Goal: Task Accomplishment & Management: Use online tool/utility

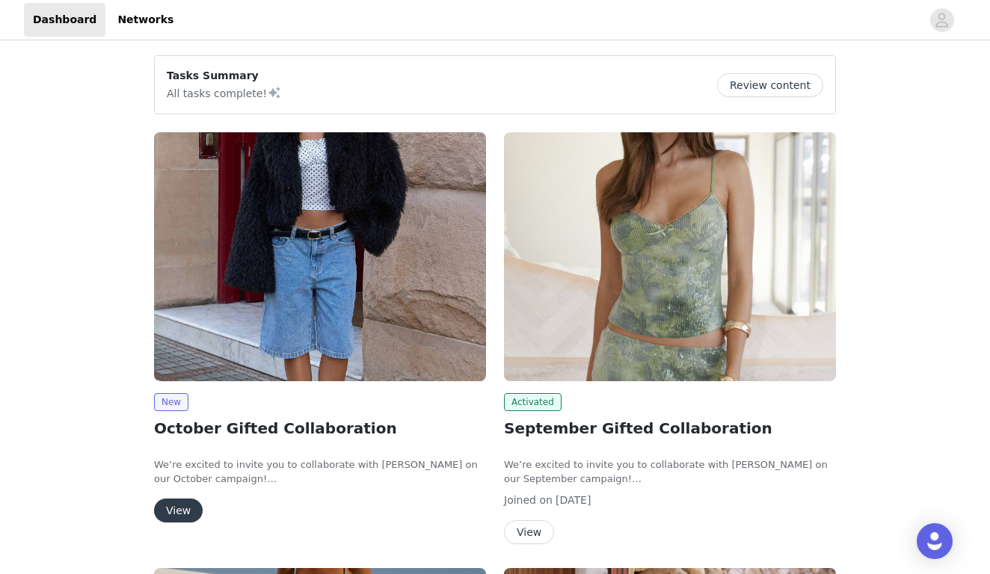
click at [194, 512] on button "View" at bounding box center [178, 511] width 49 height 24
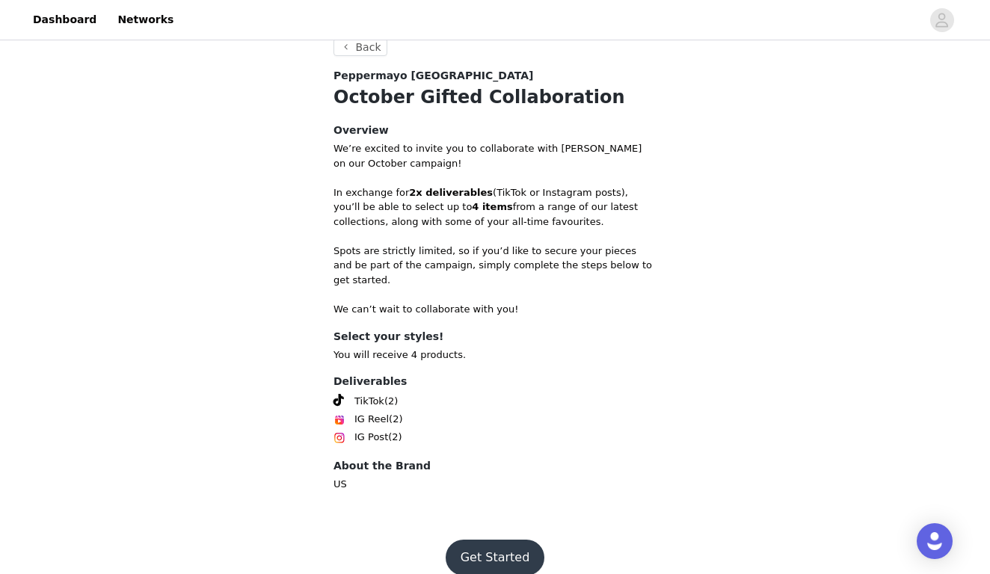
scroll to position [511, 0]
click at [494, 541] on button "Get Started" at bounding box center [495, 559] width 99 height 36
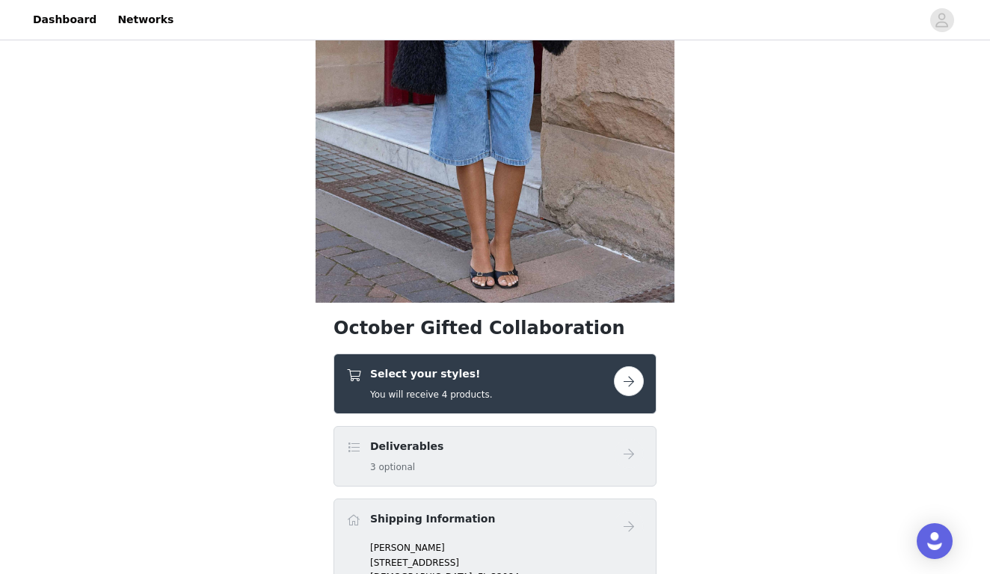
scroll to position [227, 0]
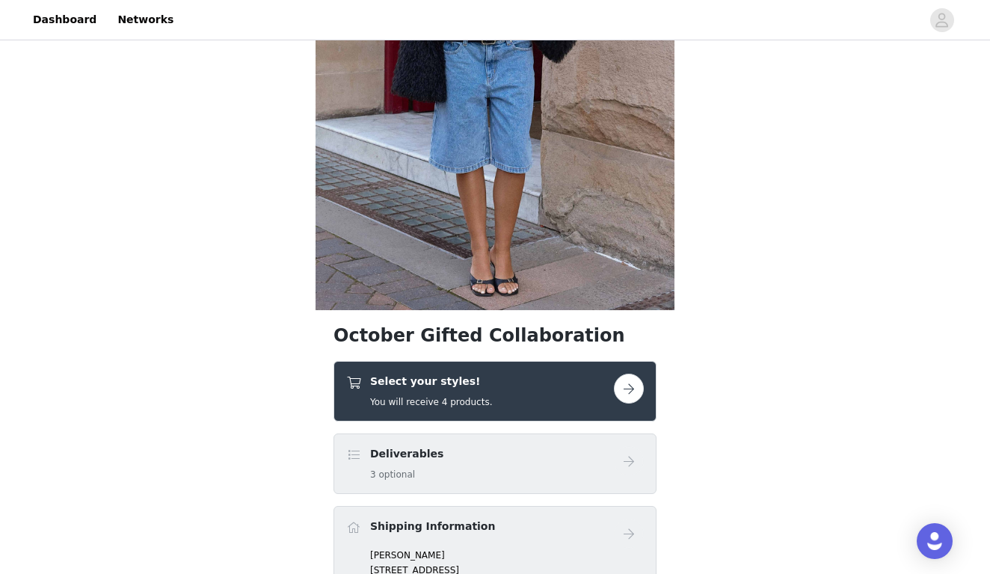
click at [527, 395] on div "Select your styles! You will receive 4 products." at bounding box center [480, 391] width 268 height 35
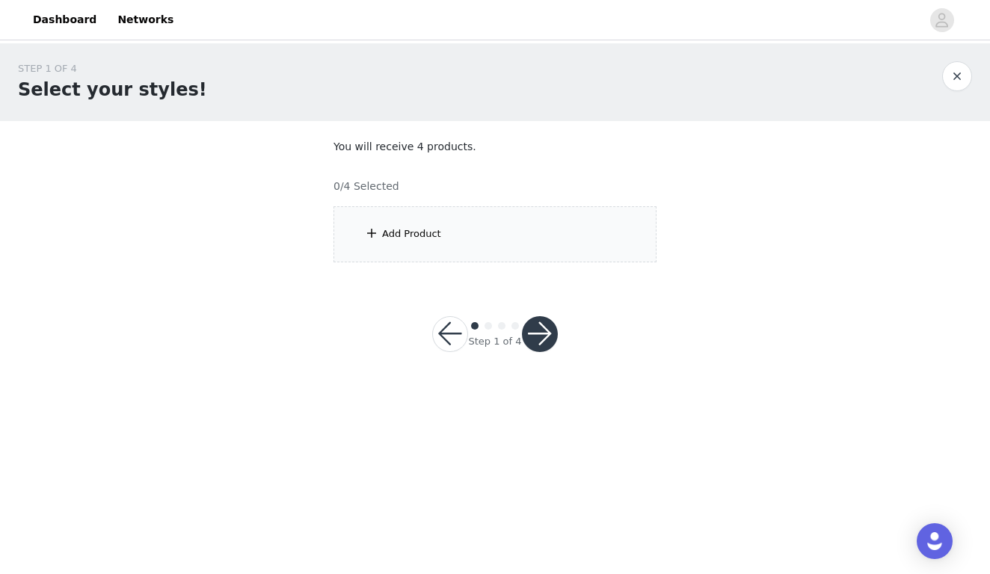
click at [531, 209] on div "Add Product" at bounding box center [495, 234] width 323 height 56
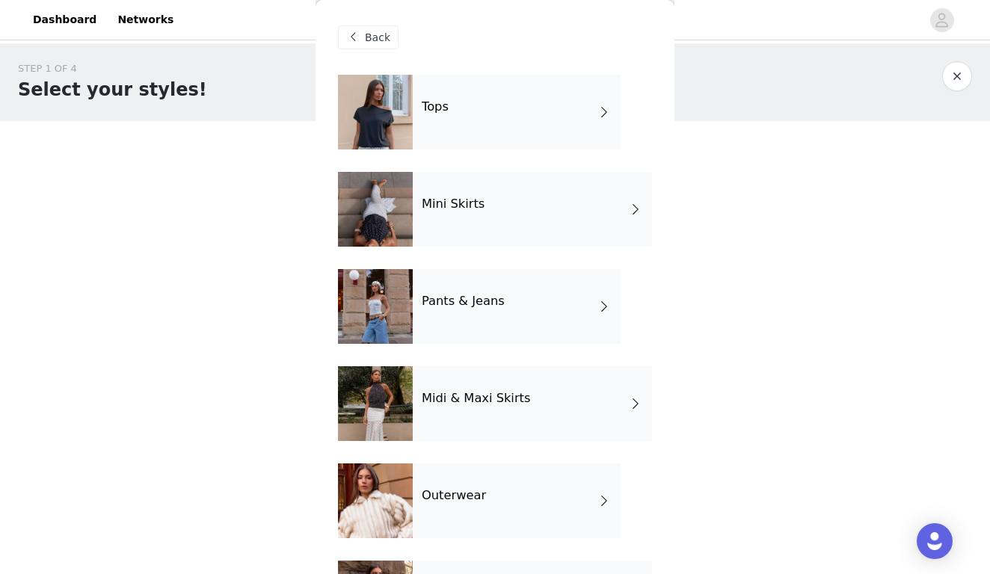
click at [521, 117] on div "Tops" at bounding box center [517, 112] width 208 height 75
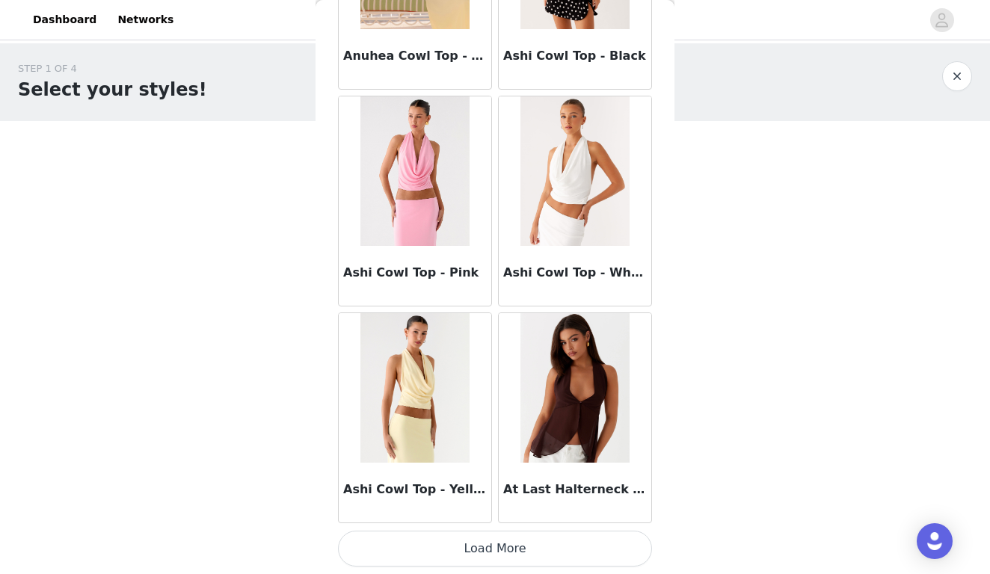
scroll to position [1714, 0]
click at [477, 554] on button "Load More" at bounding box center [495, 549] width 314 height 36
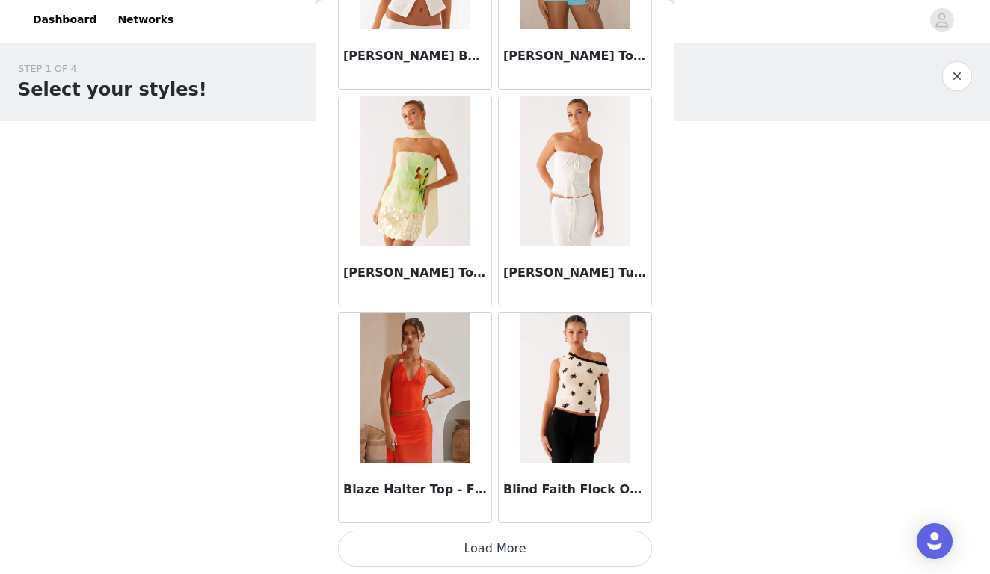
scroll to position [0, 0]
click at [544, 559] on button "Load More" at bounding box center [495, 549] width 314 height 36
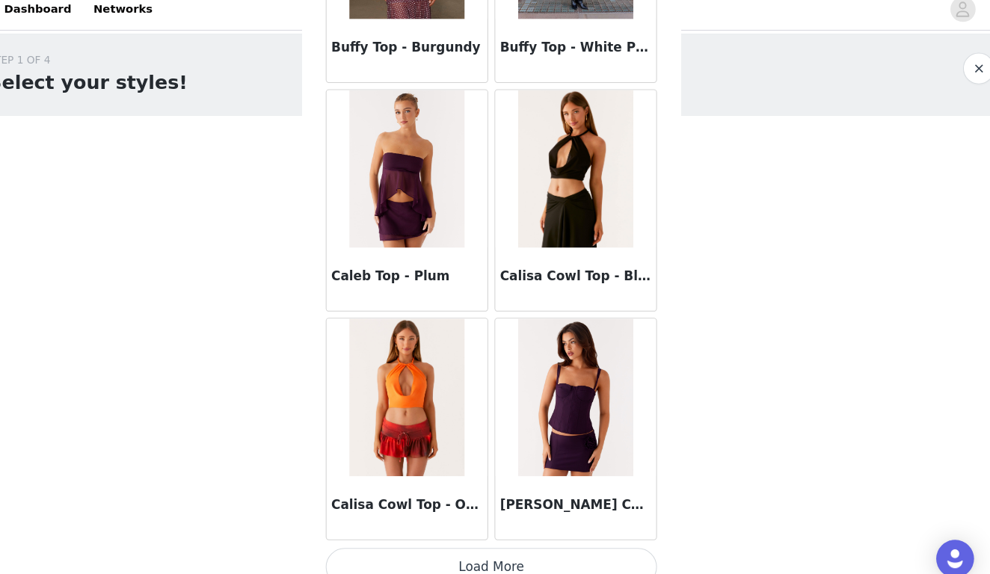
scroll to position [6052, 0]
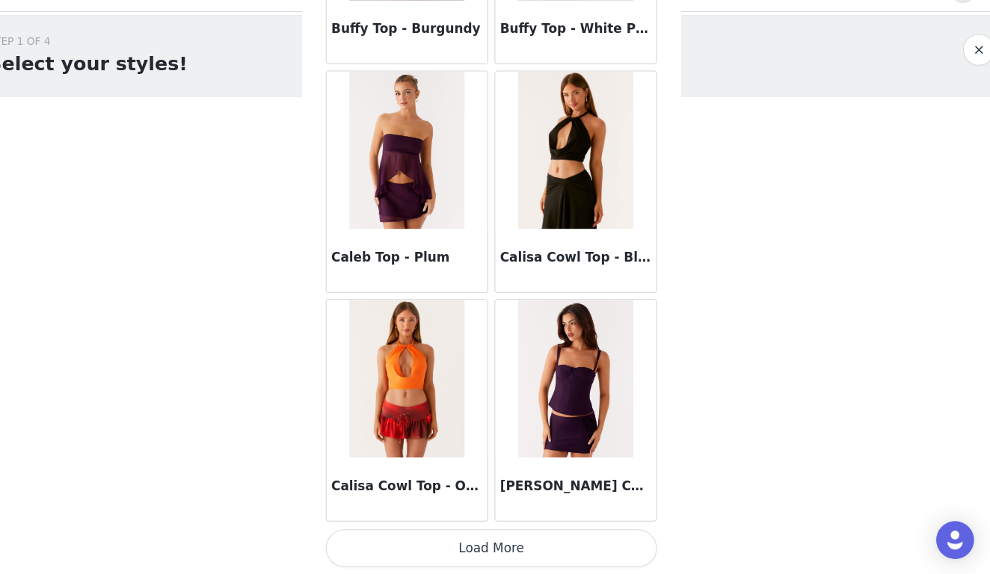
click at [531, 531] on button "Load More" at bounding box center [495, 549] width 314 height 36
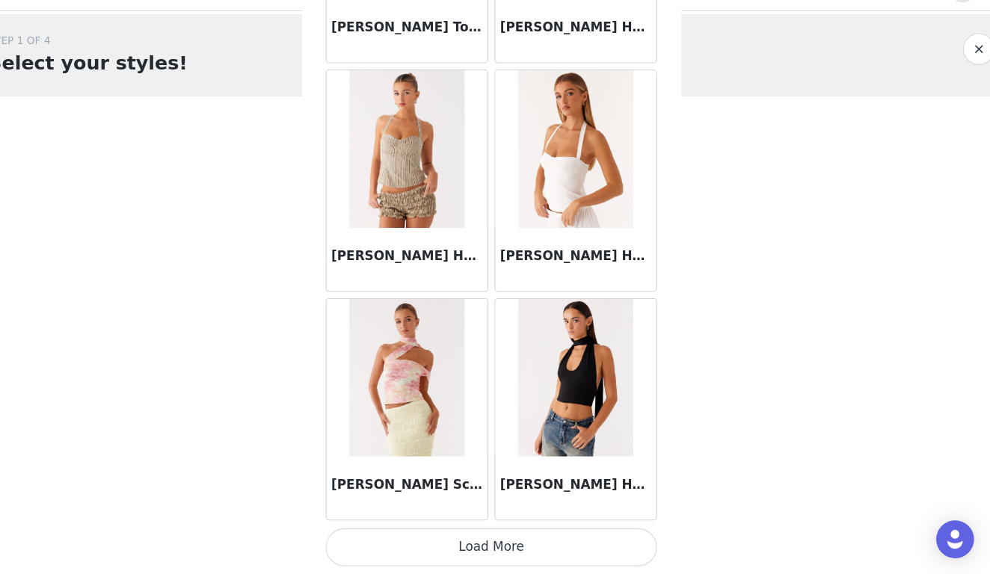
scroll to position [0, 0]
click at [489, 531] on button "Load More" at bounding box center [495, 549] width 314 height 36
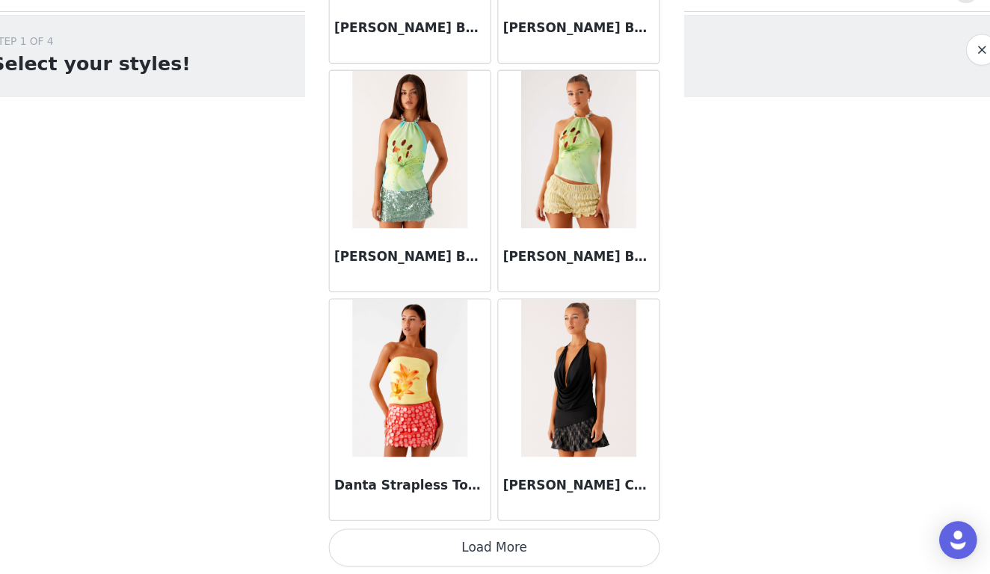
scroll to position [10390, 0]
click at [389, 531] on button "Load More" at bounding box center [495, 549] width 314 height 36
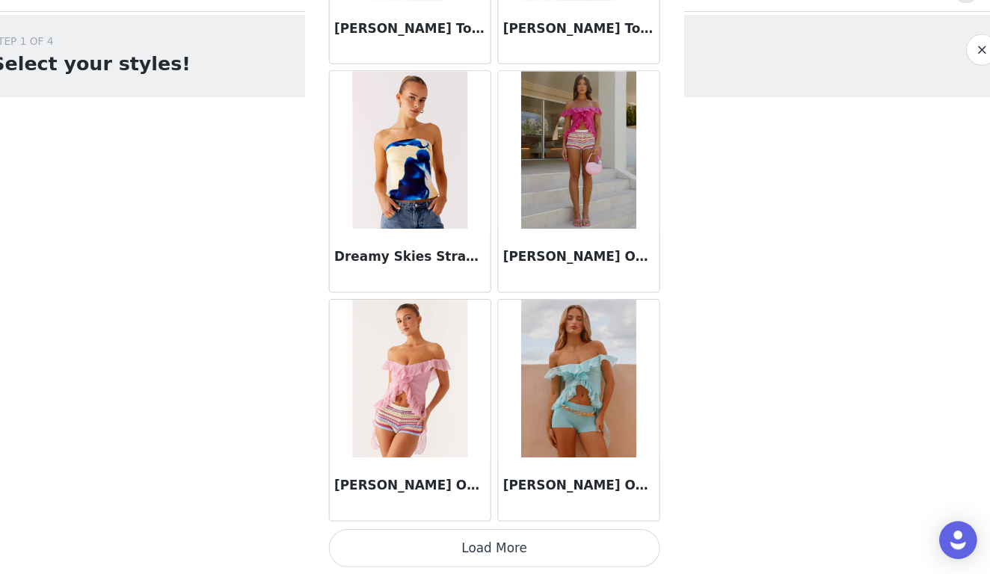
scroll to position [12559, 0]
click at [474, 531] on button "Load More" at bounding box center [495, 549] width 314 height 36
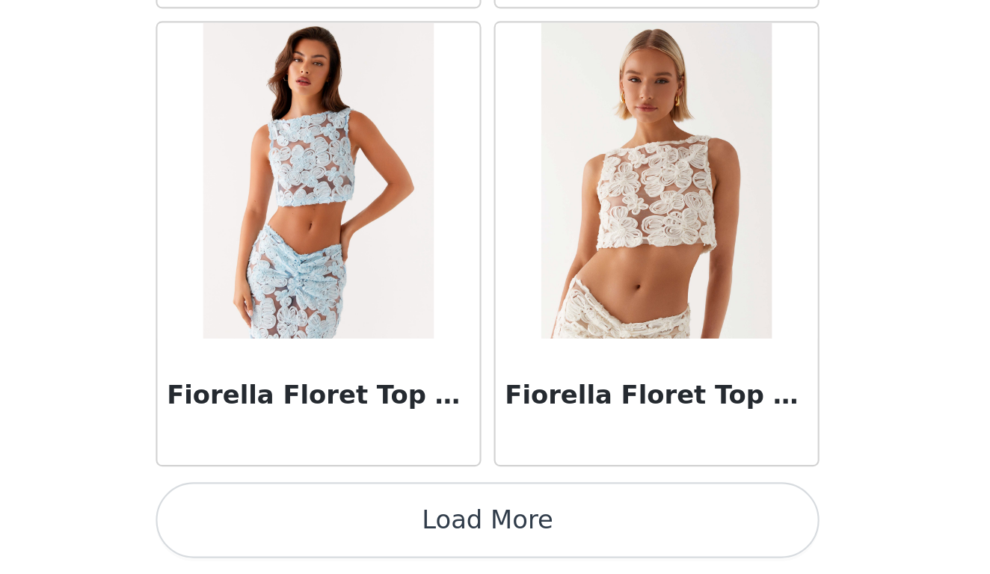
scroll to position [0, 0]
click at [338, 531] on button "Load More" at bounding box center [495, 549] width 314 height 36
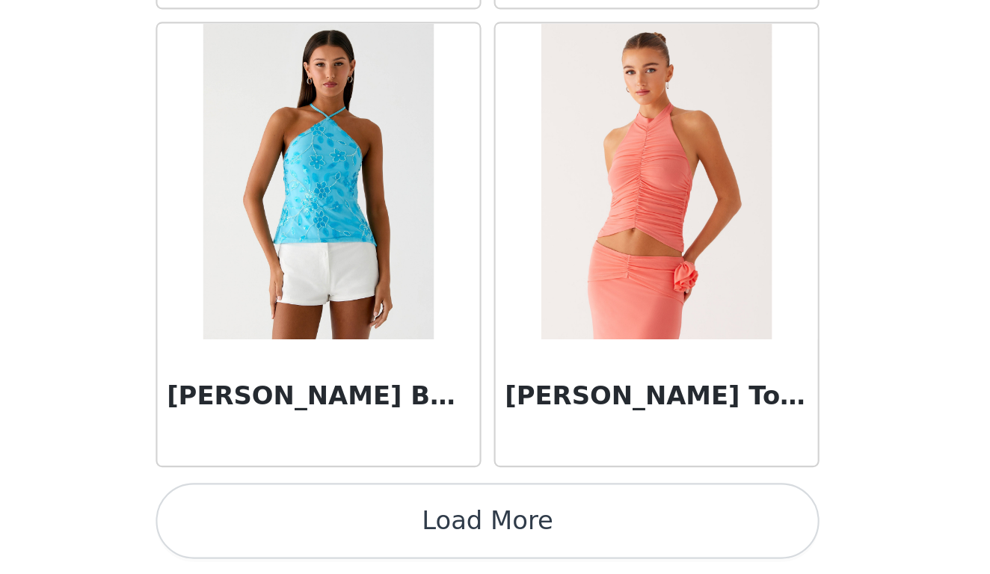
click at [338, 531] on button "Load More" at bounding box center [495, 549] width 314 height 36
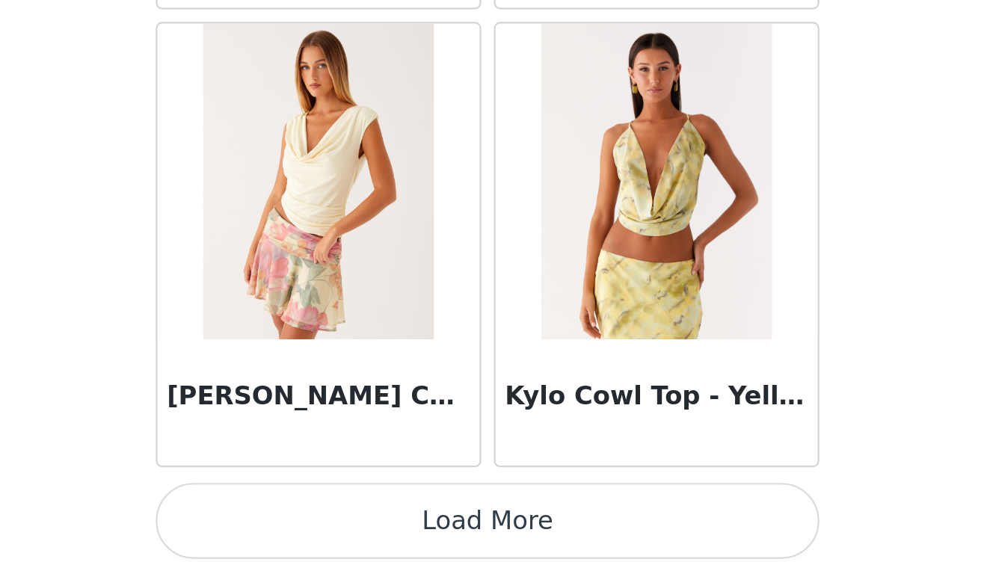
click at [338, 531] on button "Load More" at bounding box center [495, 549] width 314 height 36
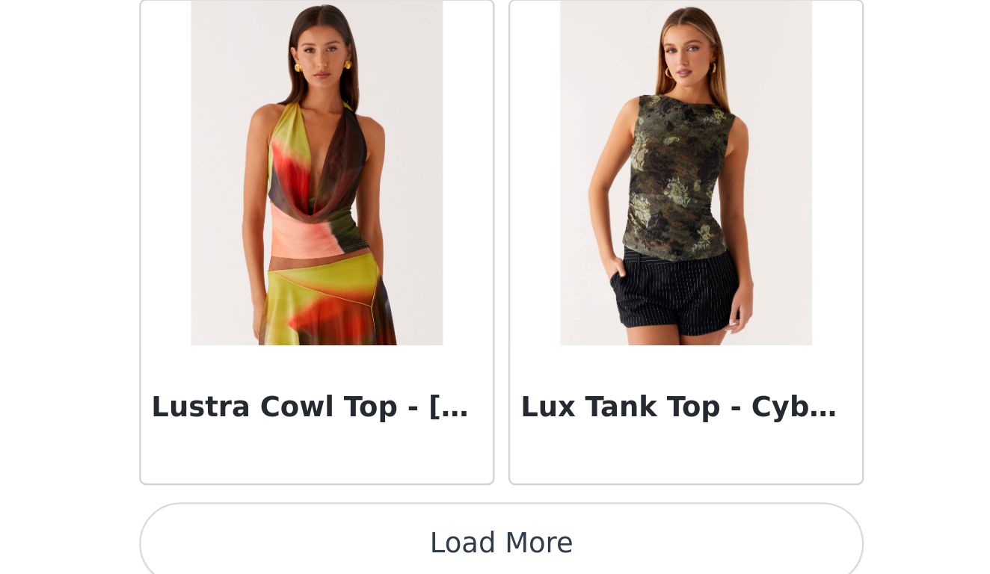
scroll to position [21234, 0]
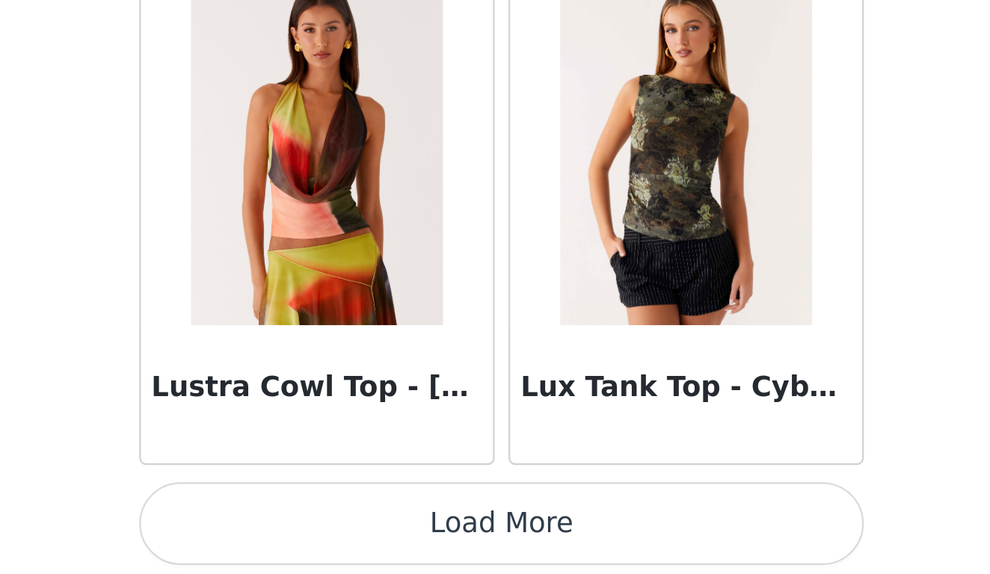
click at [338, 531] on button "Load More" at bounding box center [495, 549] width 314 height 36
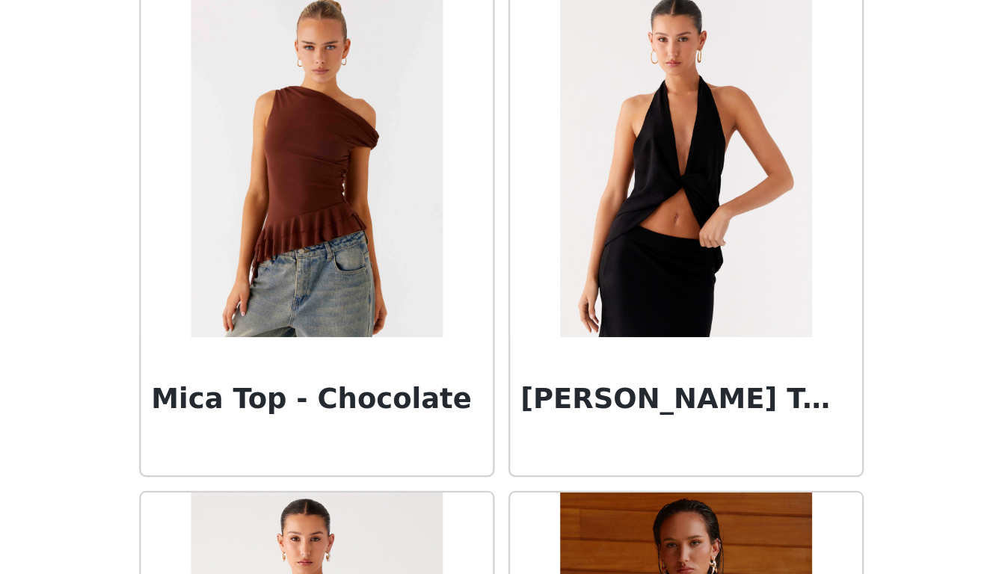
scroll to position [23193, 0]
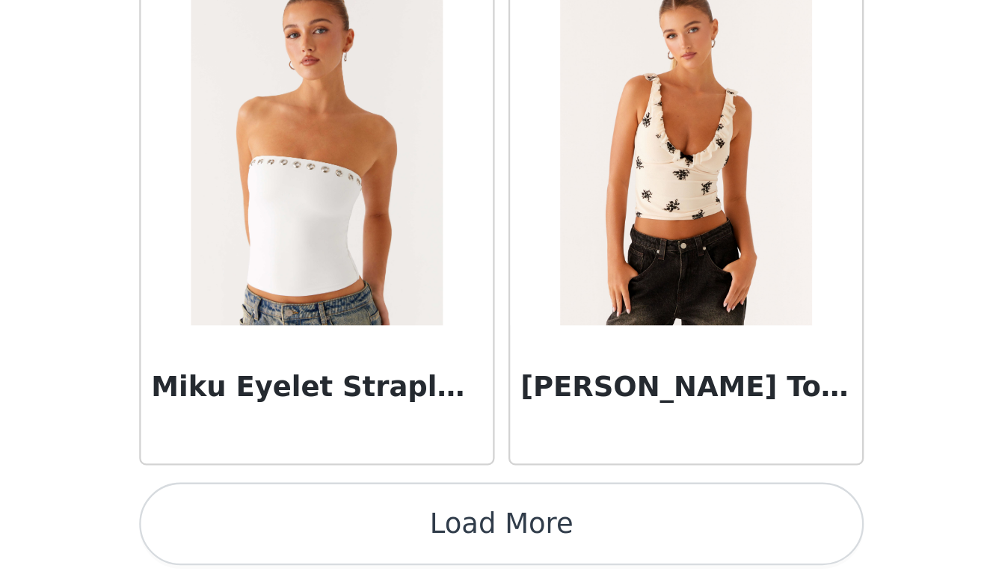
click at [338, 531] on button "Load More" at bounding box center [495, 549] width 314 height 36
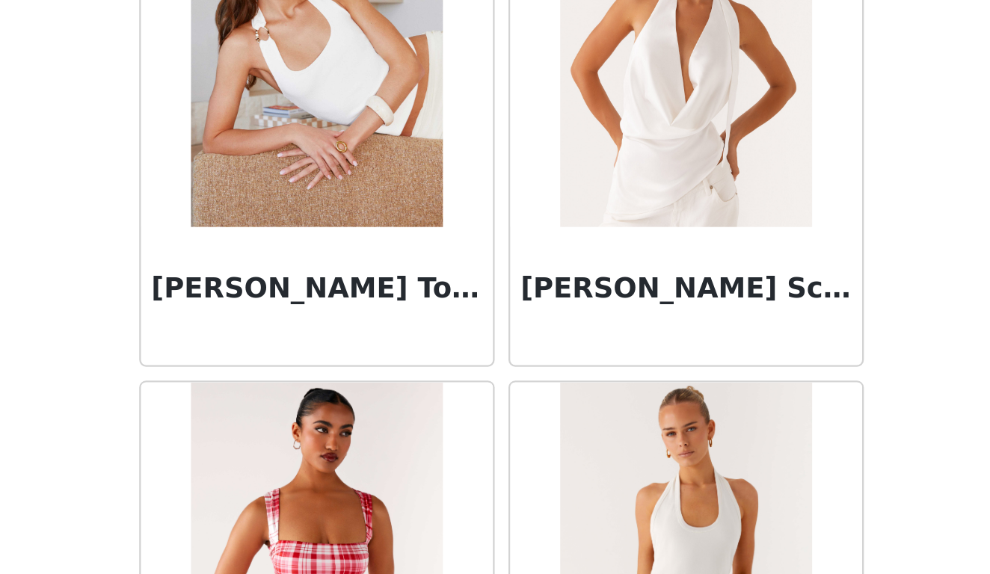
scroll to position [25572, 0]
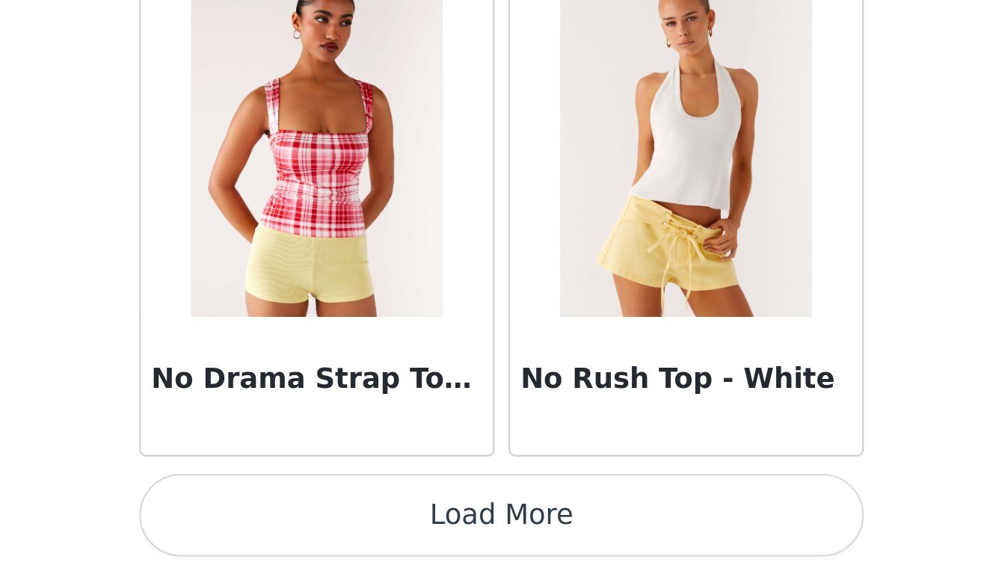
click at [338, 531] on button "Load More" at bounding box center [495, 549] width 314 height 36
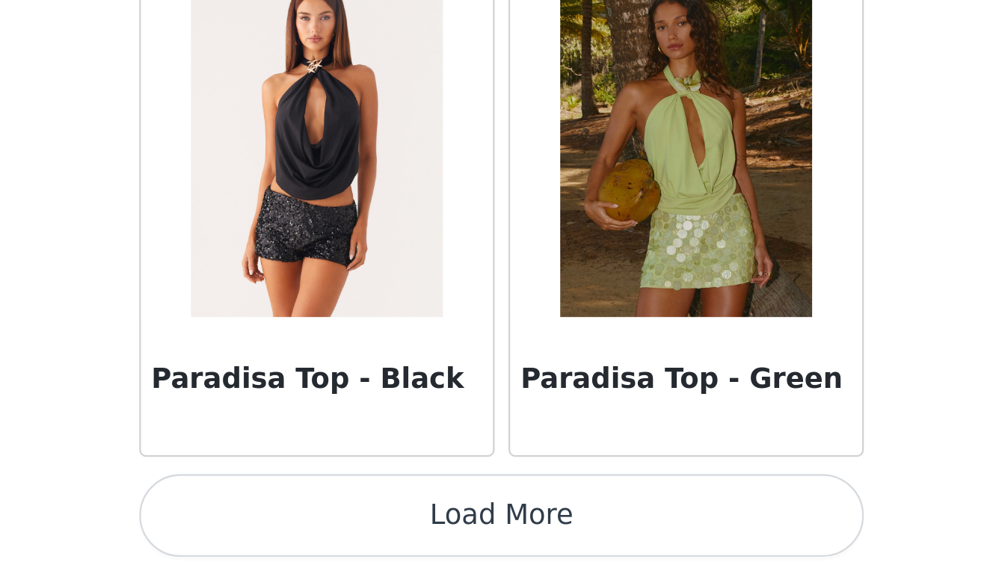
click at [338, 531] on button "Load More" at bounding box center [495, 549] width 314 height 36
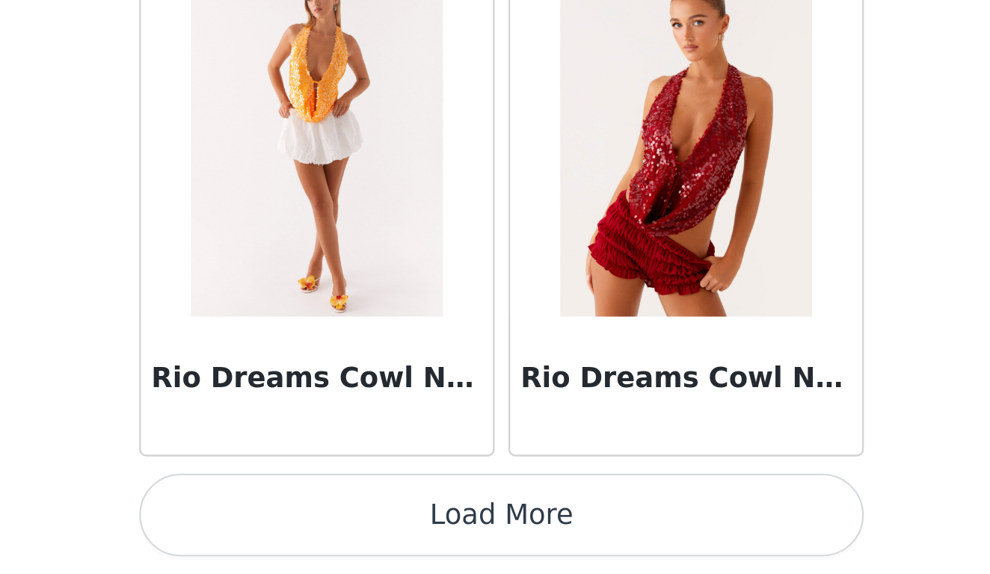
scroll to position [0, 0]
click at [338, 531] on button "Load More" at bounding box center [495, 549] width 314 height 36
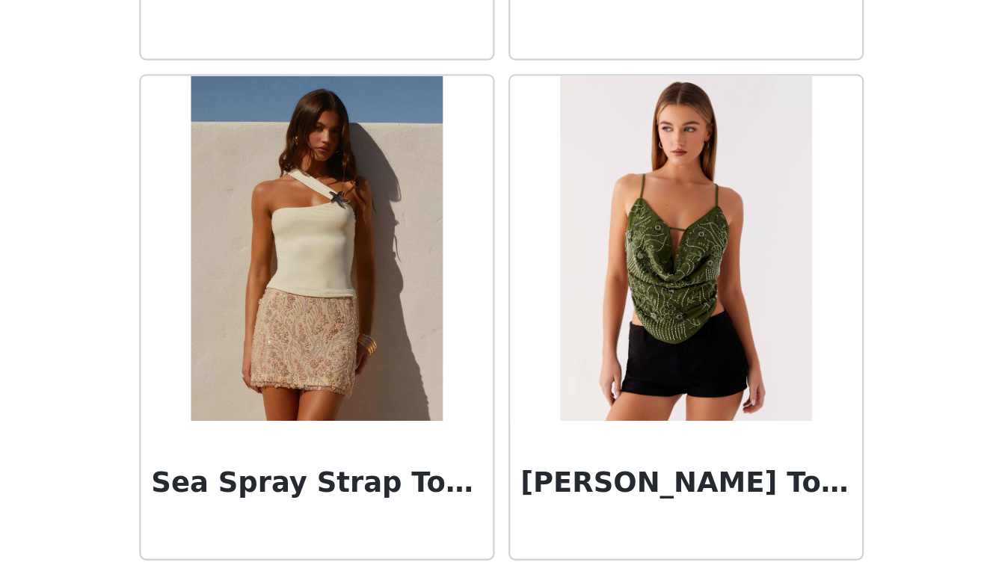
scroll to position [32064, 0]
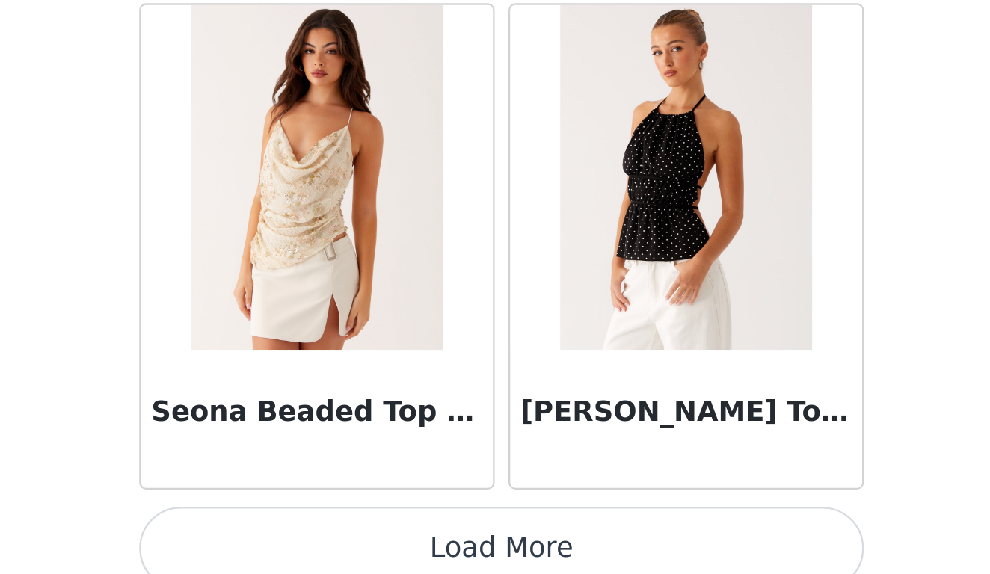
click at [338, 545] on button "Load More" at bounding box center [495, 563] width 314 height 36
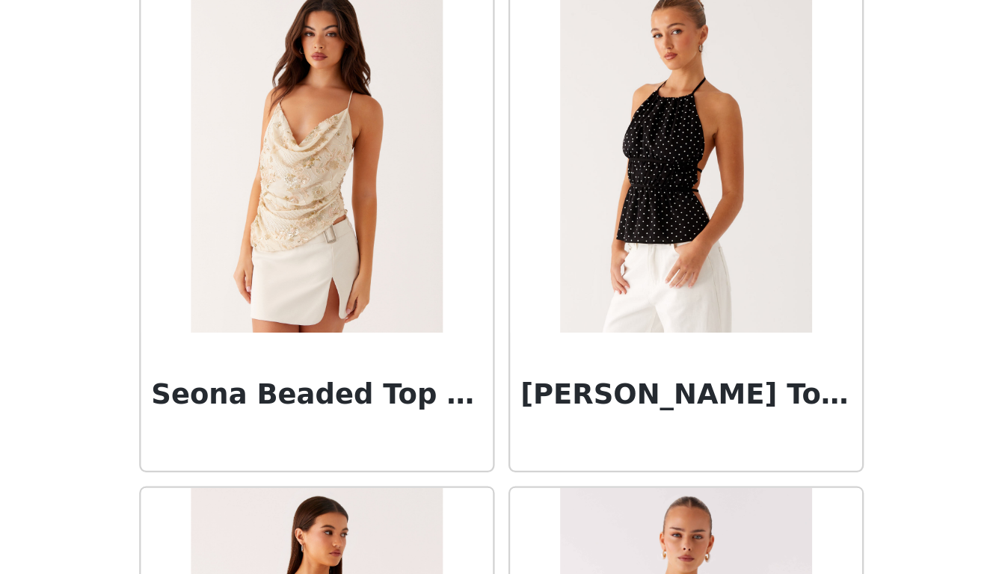
scroll to position [32357, 0]
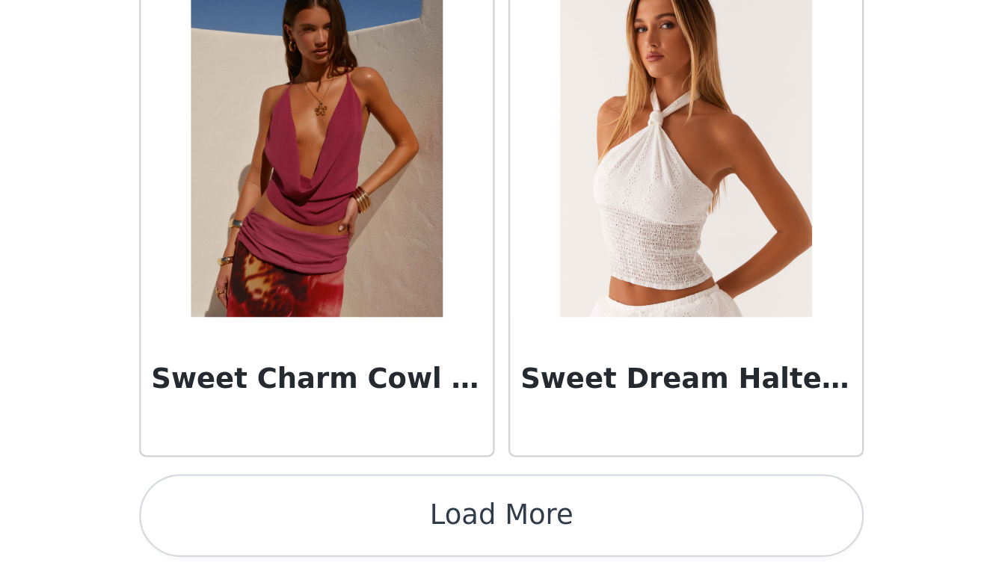
click at [338, 531] on button "Load More" at bounding box center [495, 549] width 314 height 36
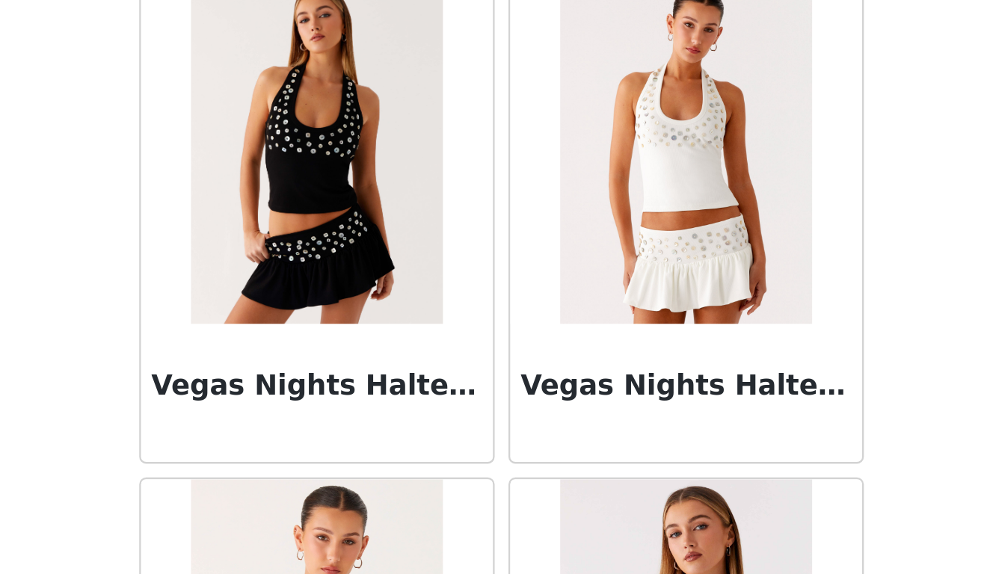
scroll to position [35923, 0]
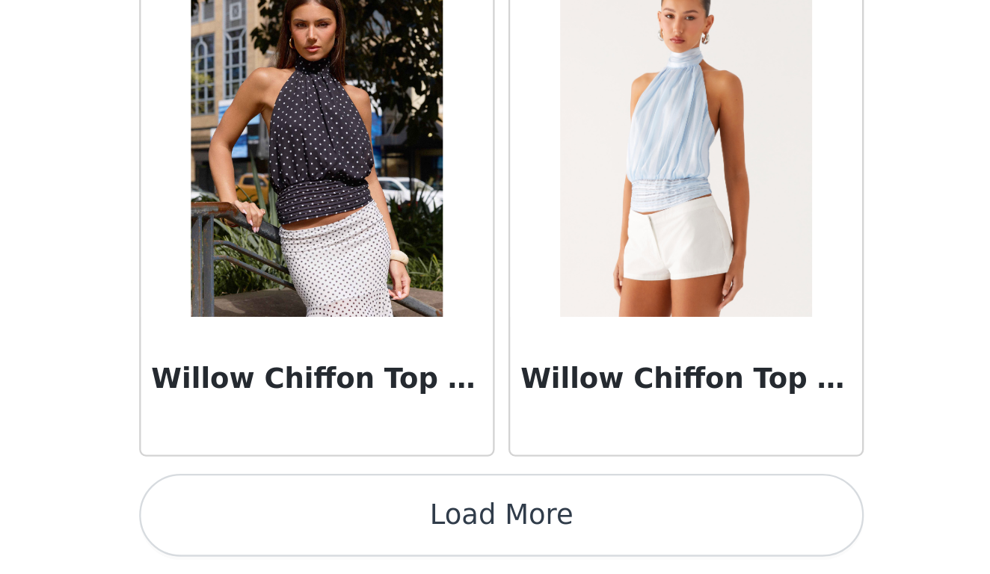
click at [338, 531] on button "Load More" at bounding box center [495, 549] width 314 height 36
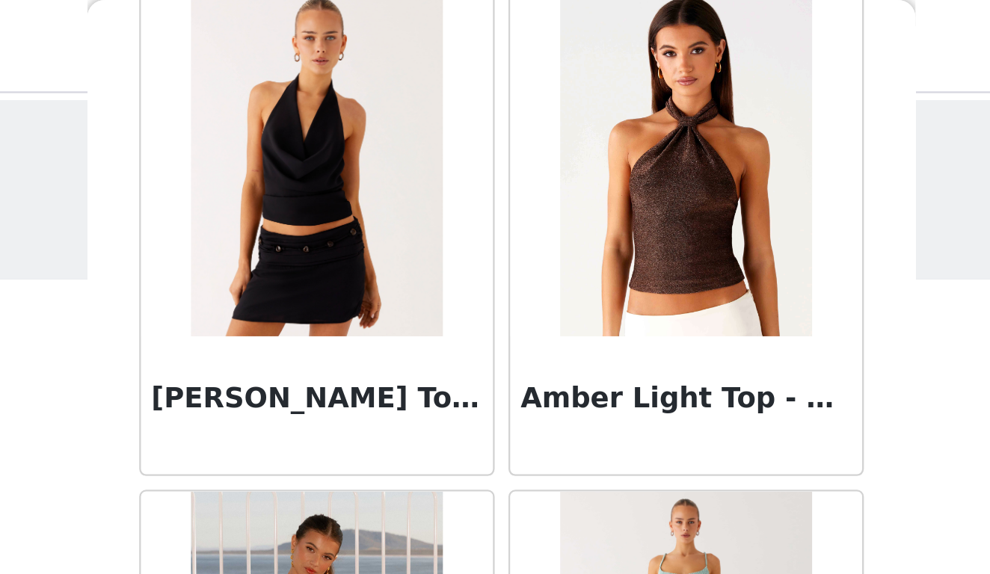
scroll to position [728, 0]
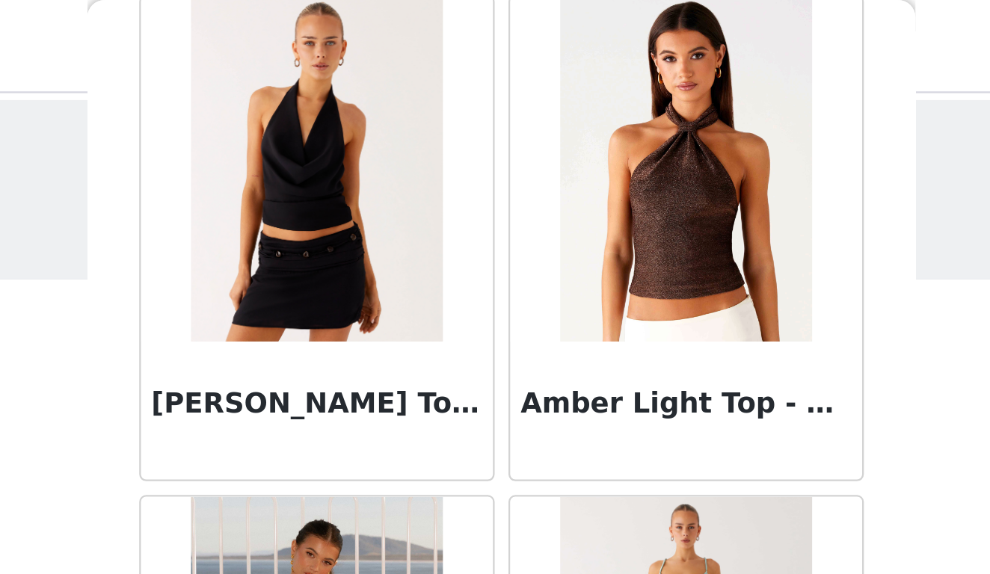
click at [521, 136] on img at bounding box center [575, 74] width 109 height 150
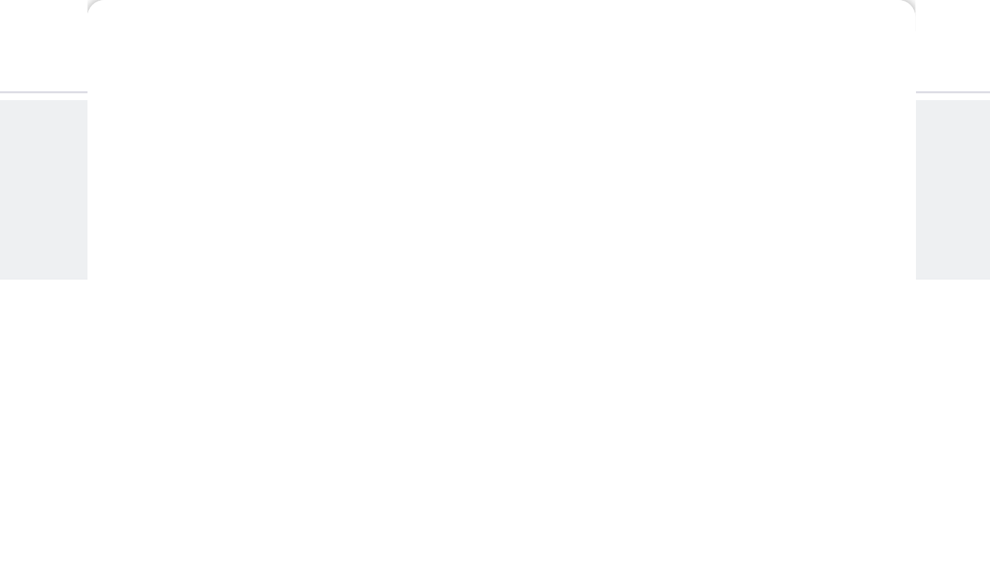
scroll to position [182, 0]
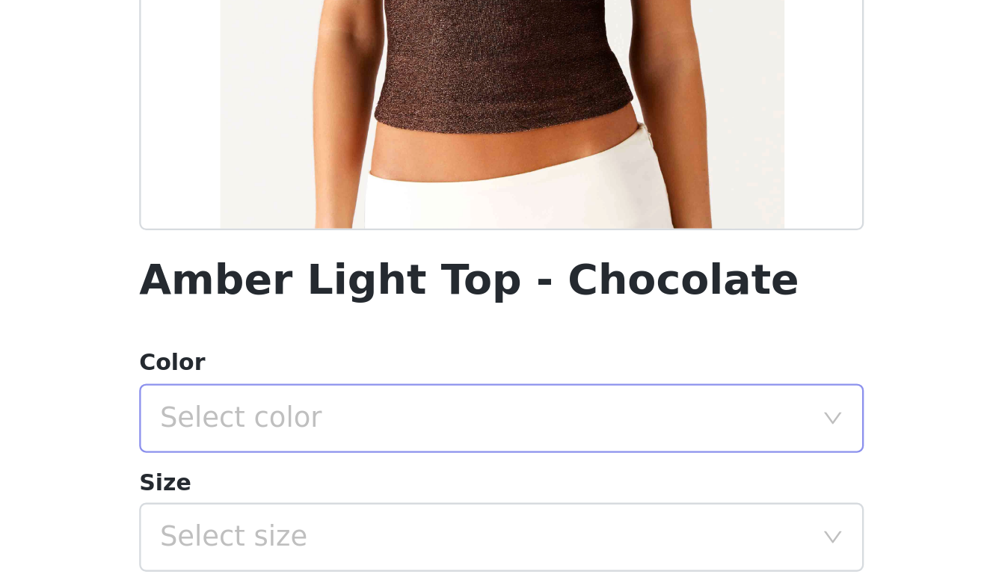
click at [347, 304] on div "Select color" at bounding box center [487, 311] width 280 height 15
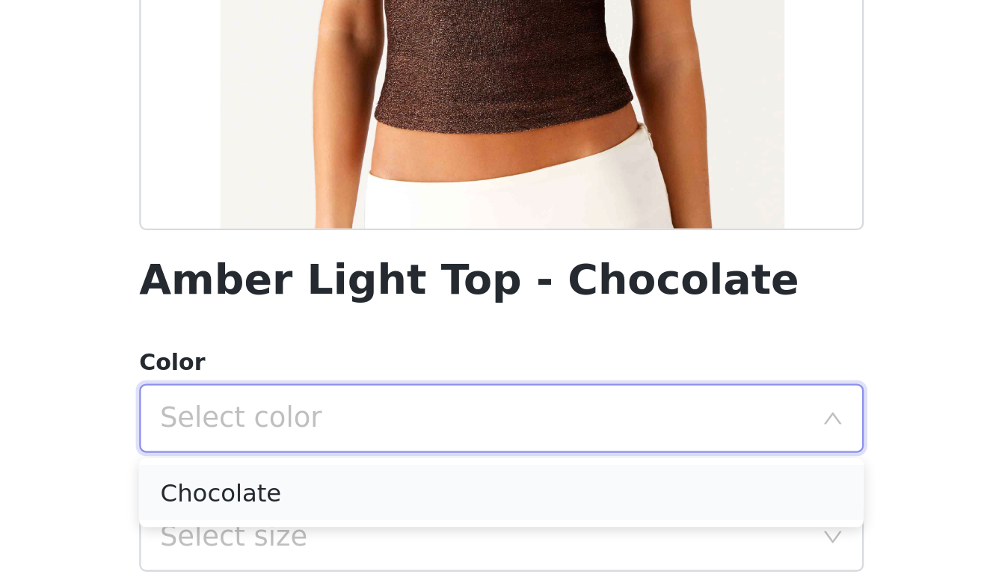
click at [338, 331] on li "Chocolate" at bounding box center [495, 343] width 314 height 24
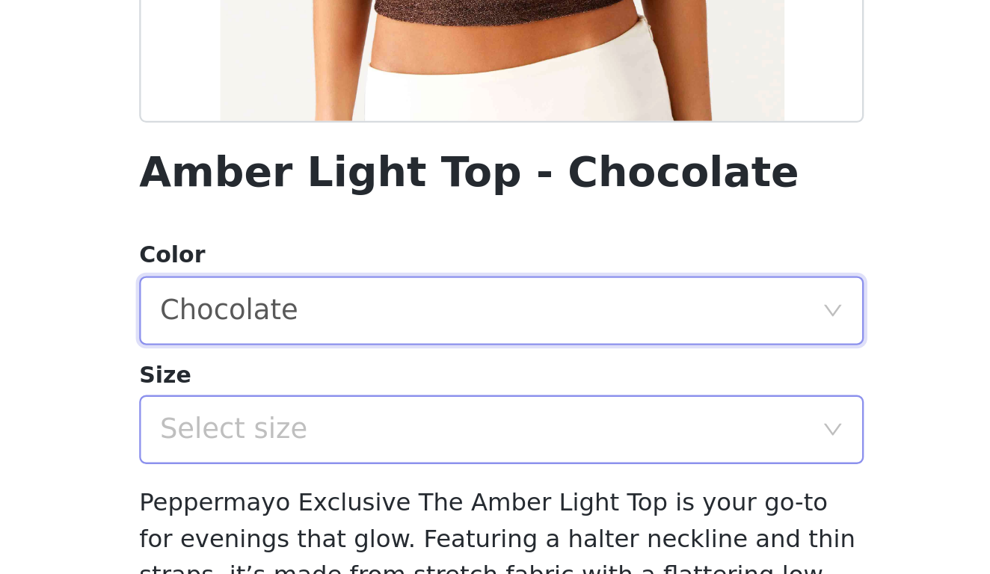
click at [347, 349] on div "Select size" at bounding box center [490, 363] width 286 height 28
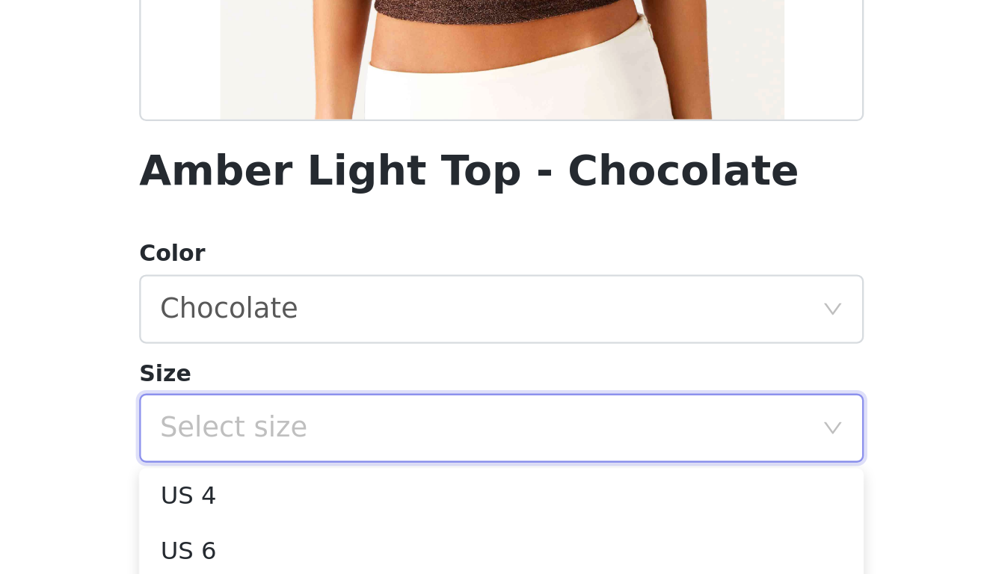
click at [338, 332] on div "Size" at bounding box center [495, 339] width 314 height 15
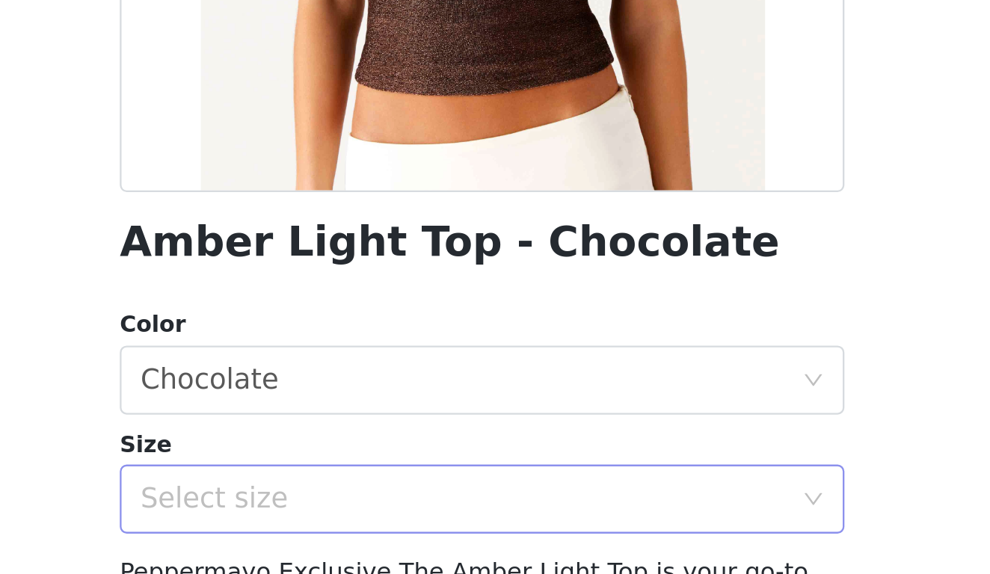
click at [347, 355] on div "Select size" at bounding box center [487, 362] width 280 height 15
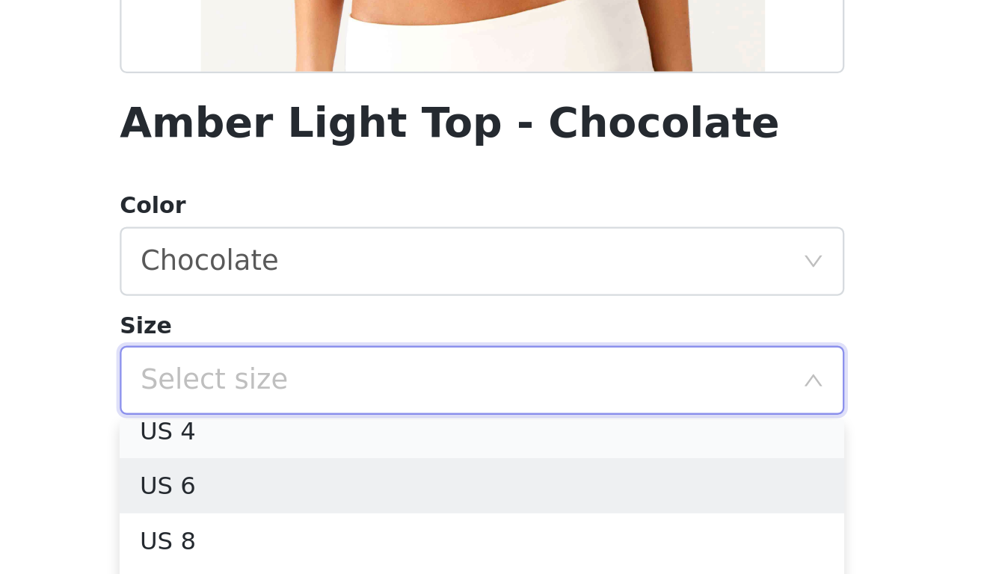
scroll to position [51, 0]
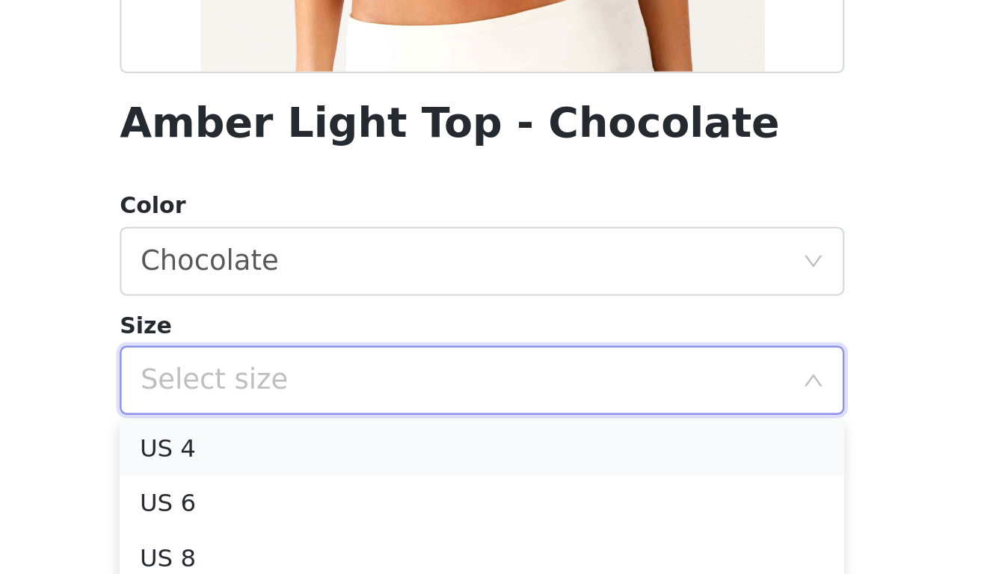
click at [338, 380] on li "US 4" at bounding box center [495, 392] width 314 height 24
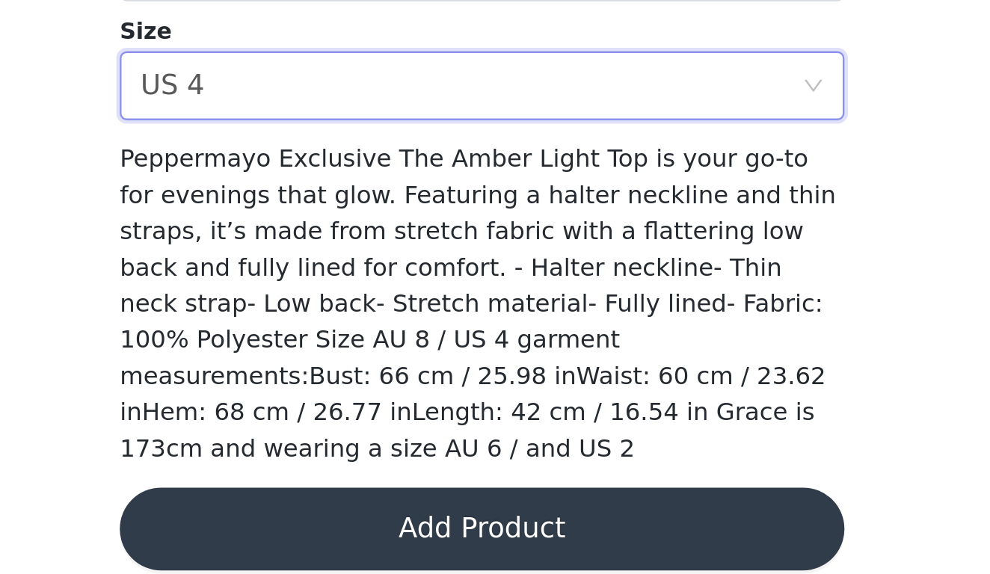
scroll to position [0, 0]
click at [338, 537] on button "Add Product" at bounding box center [495, 555] width 314 height 36
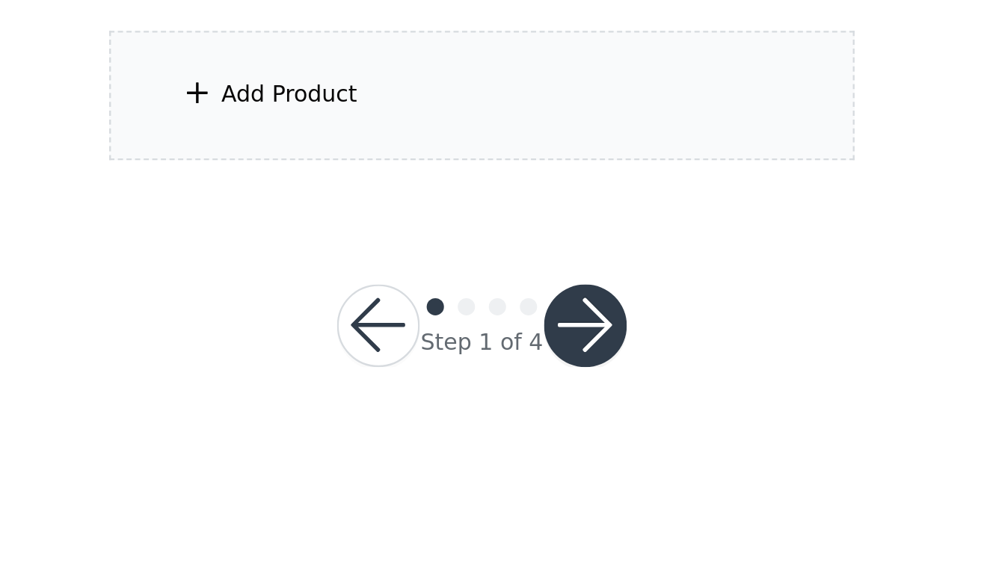
click at [334, 339] on div "Add Product" at bounding box center [495, 367] width 323 height 56
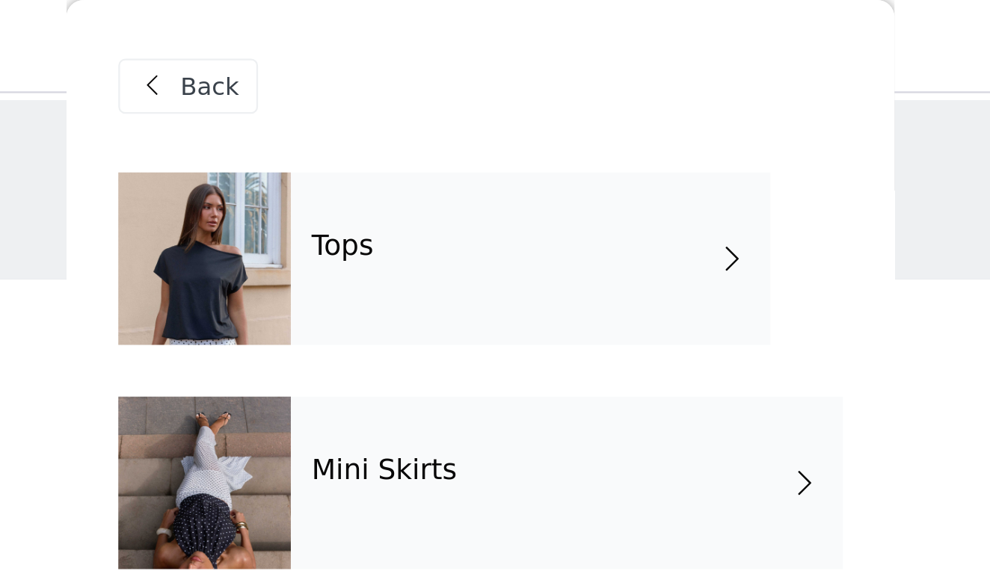
click at [413, 121] on div "Tops" at bounding box center [517, 112] width 208 height 75
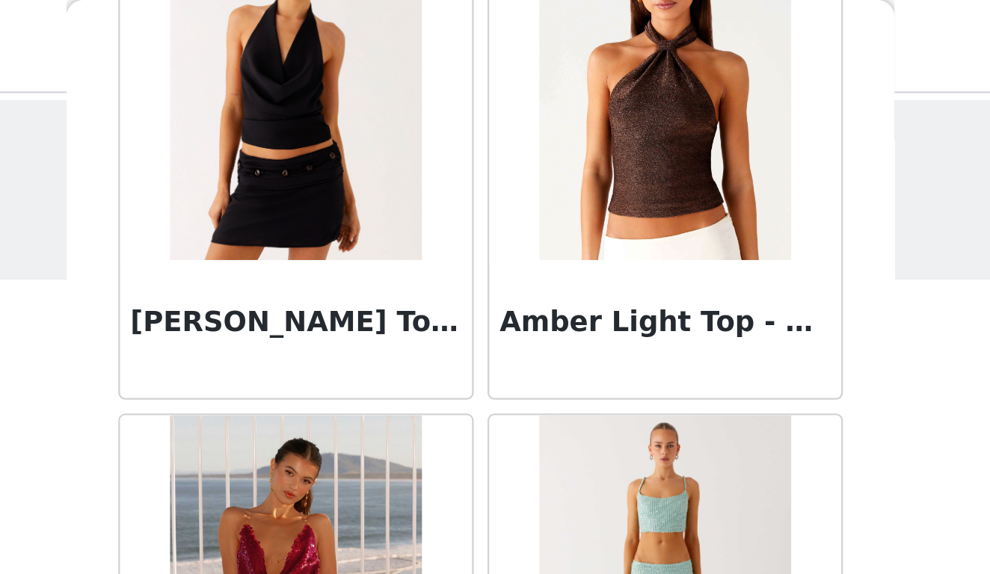
scroll to position [766, 0]
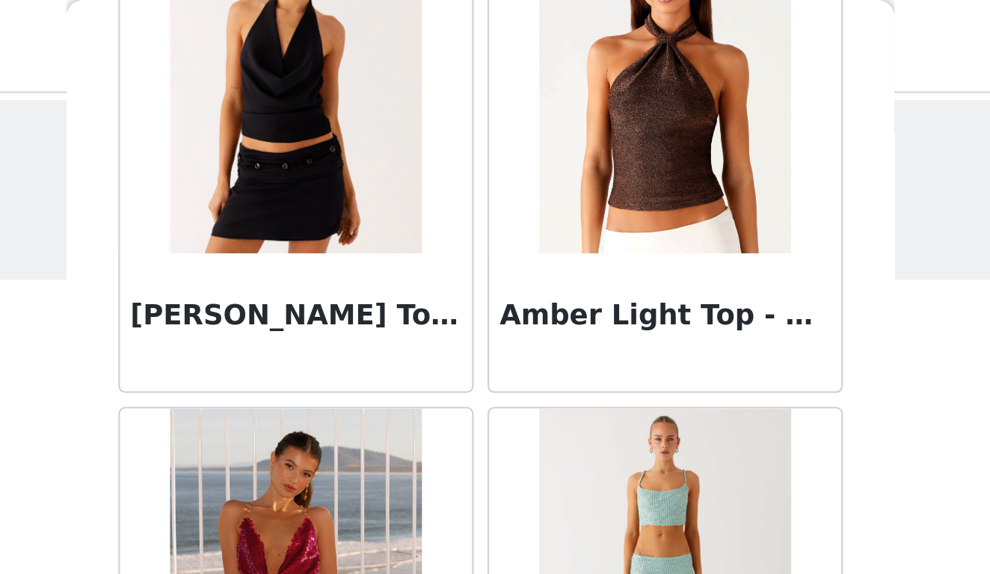
click at [360, 100] on img at bounding box center [414, 35] width 108 height 150
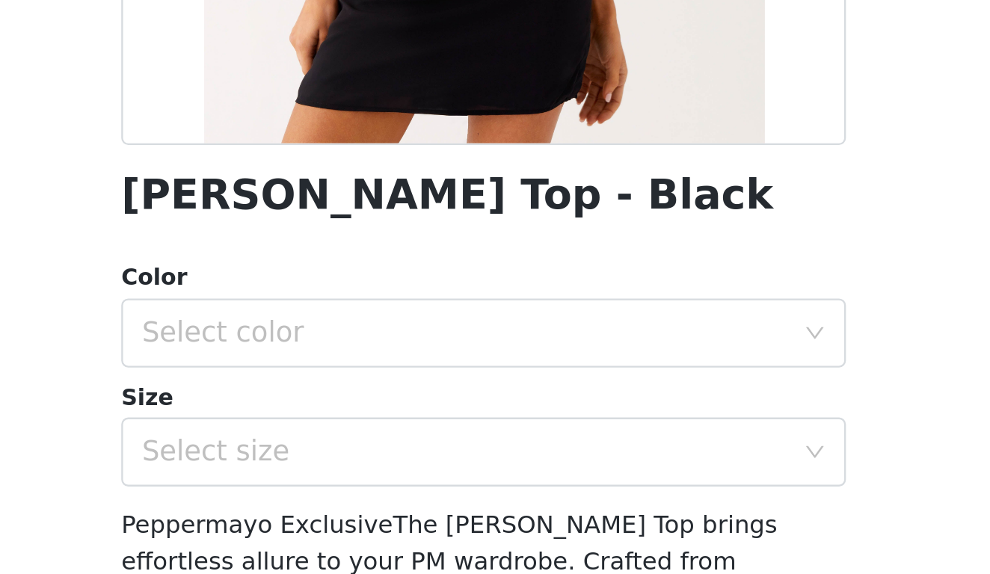
scroll to position [195, 0]
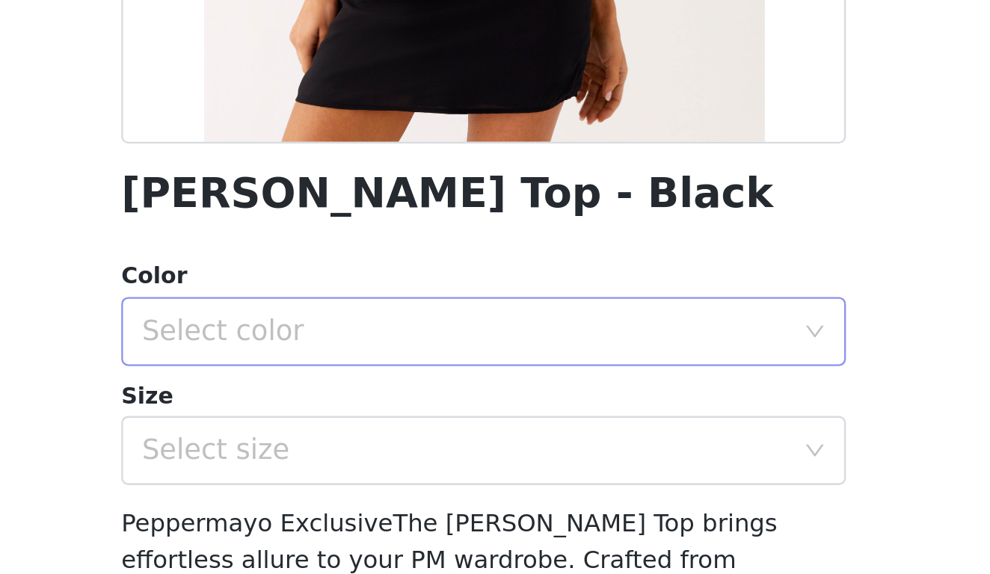
click at [347, 290] on div "Select color" at bounding box center [487, 297] width 280 height 15
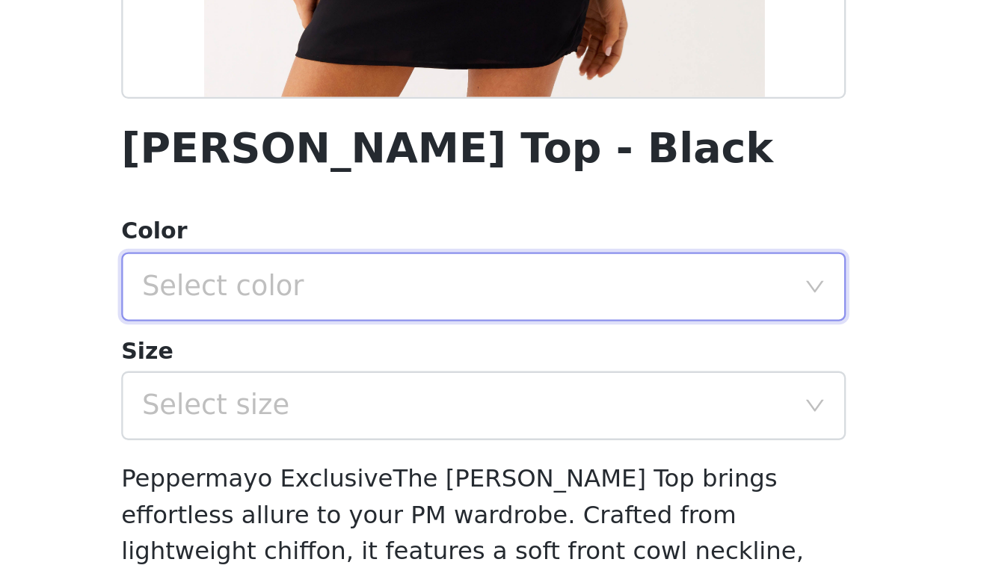
scroll to position [213, 0]
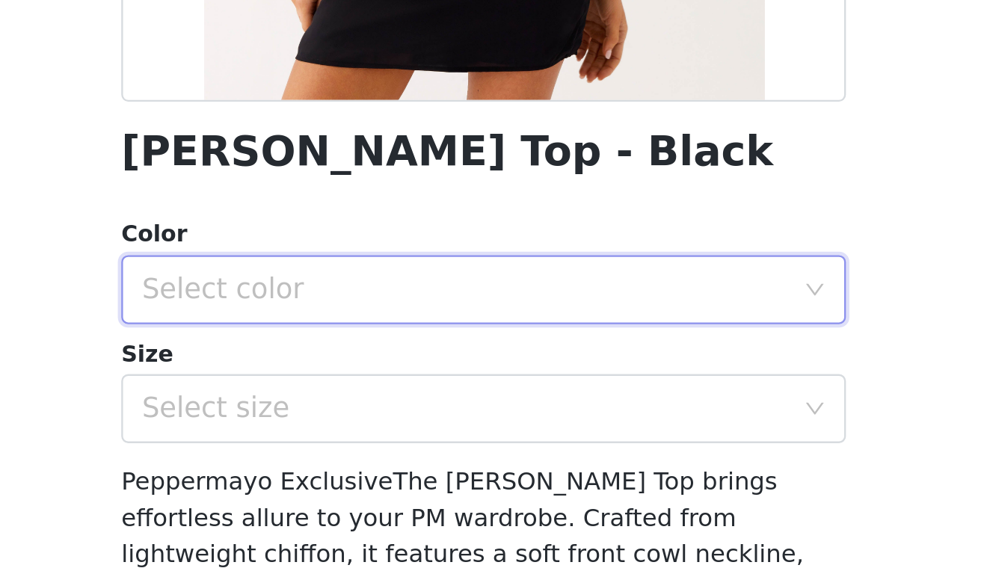
click at [347, 272] on div "Select color" at bounding box center [487, 279] width 280 height 15
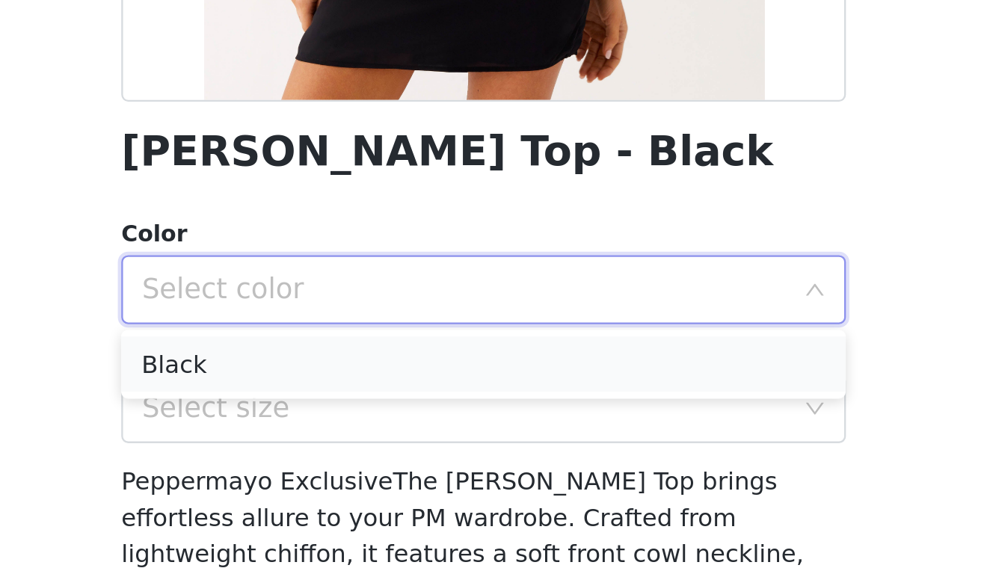
click at [338, 300] on li "Black" at bounding box center [495, 312] width 314 height 24
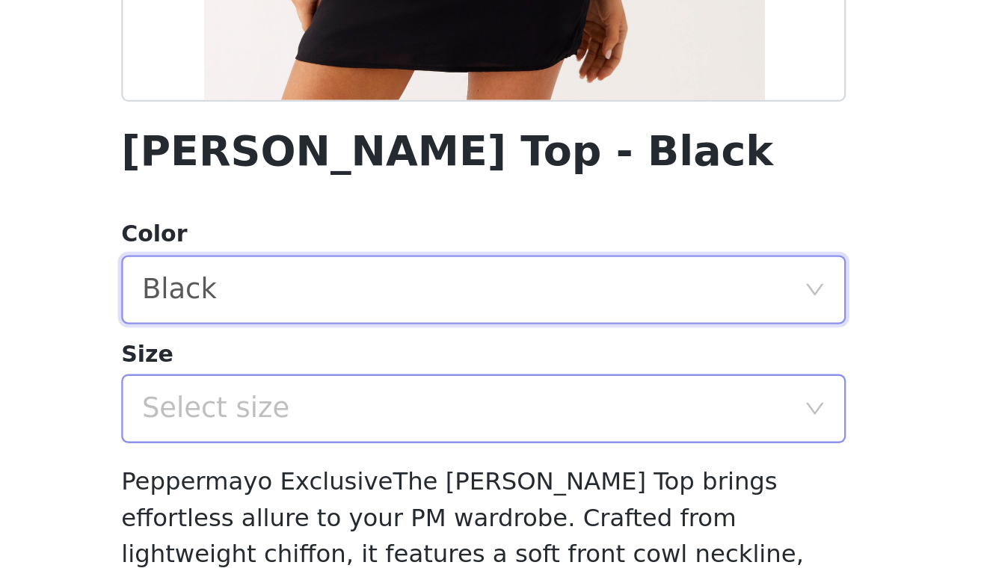
click at [347, 324] on div "Select size" at bounding box center [487, 331] width 280 height 15
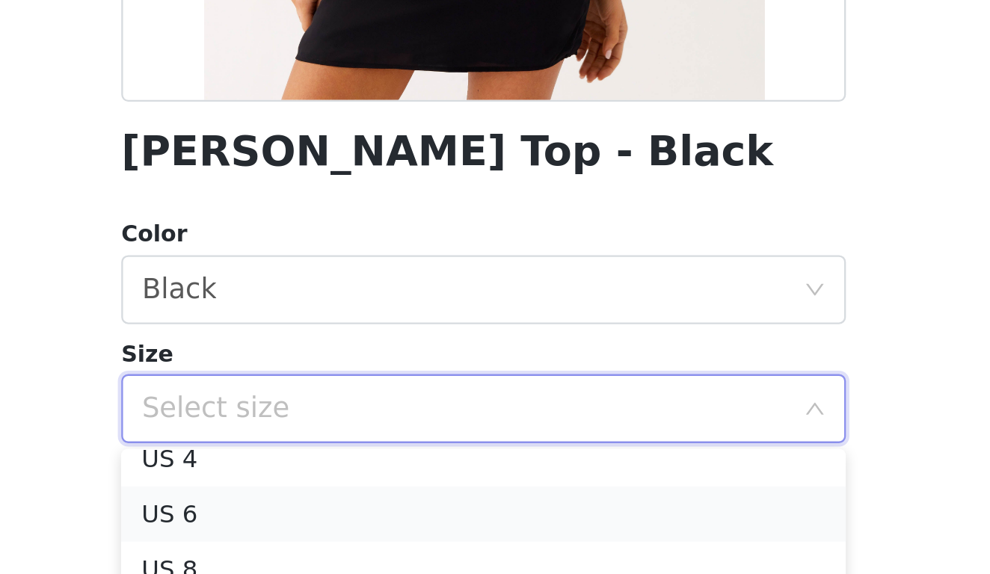
scroll to position [50, 0]
click at [338, 349] on li "US 4" at bounding box center [495, 361] width 314 height 24
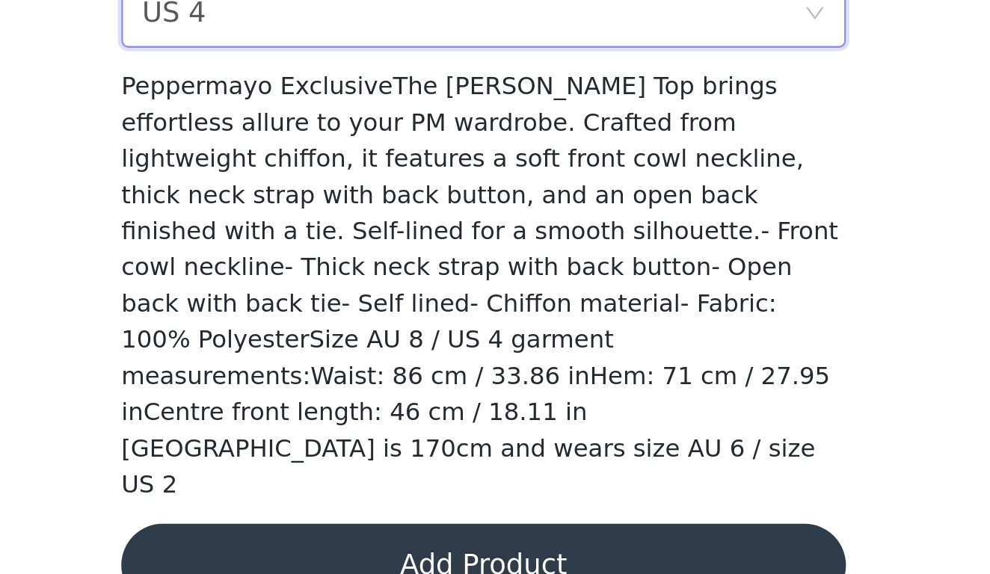
scroll to position [0, 0]
click at [338, 553] on button "Add Product" at bounding box center [495, 571] width 314 height 36
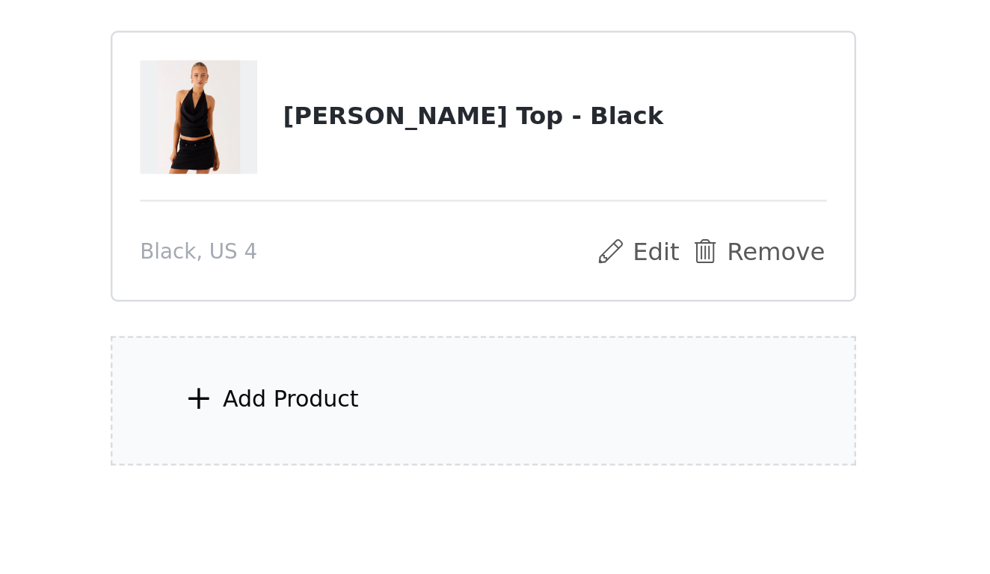
click at [334, 471] on div "Add Product" at bounding box center [495, 499] width 323 height 56
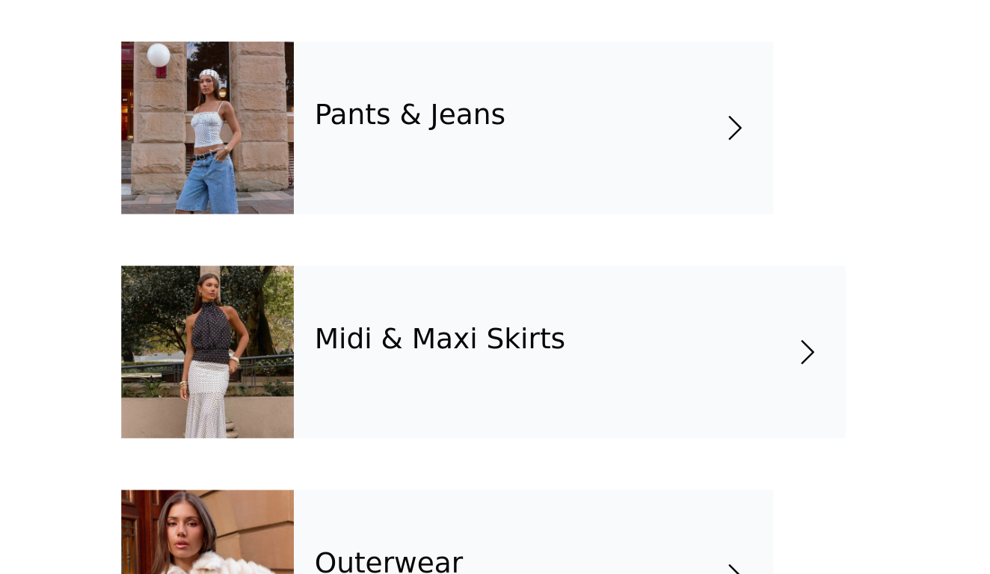
click at [413, 269] on div "Pants & Jeans" at bounding box center [517, 306] width 208 height 75
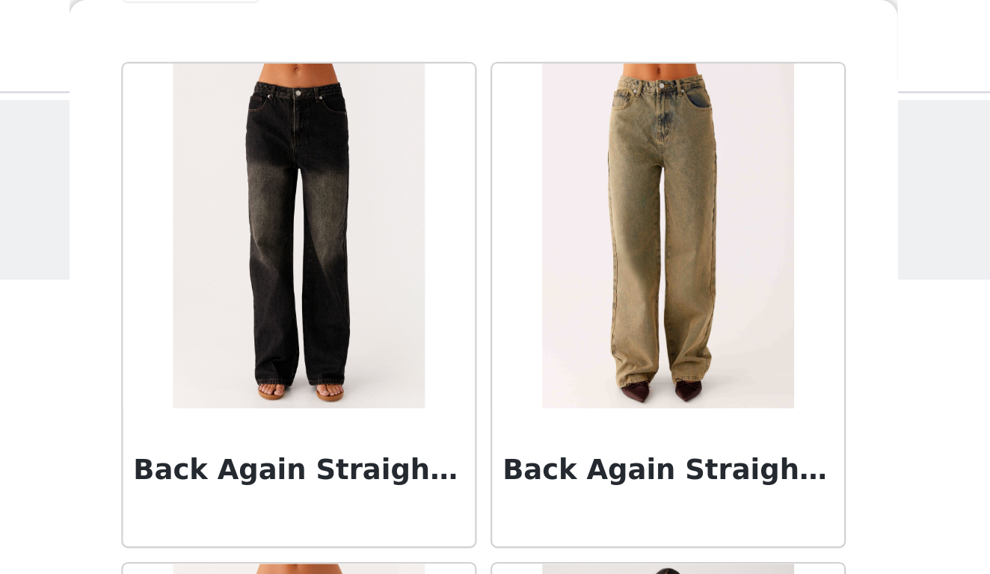
scroll to position [138, 0]
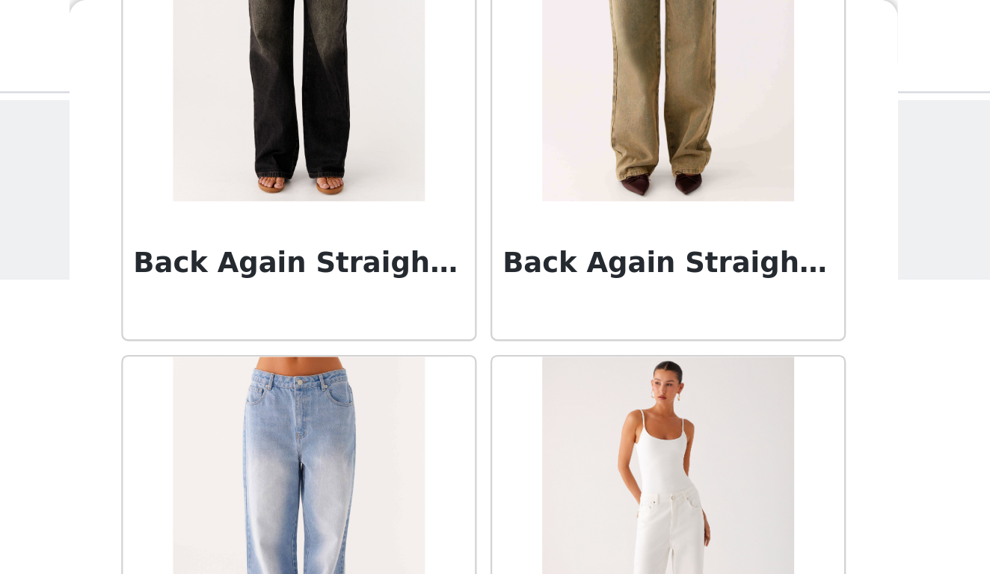
click at [521, 75] on img at bounding box center [575, 13] width 108 height 150
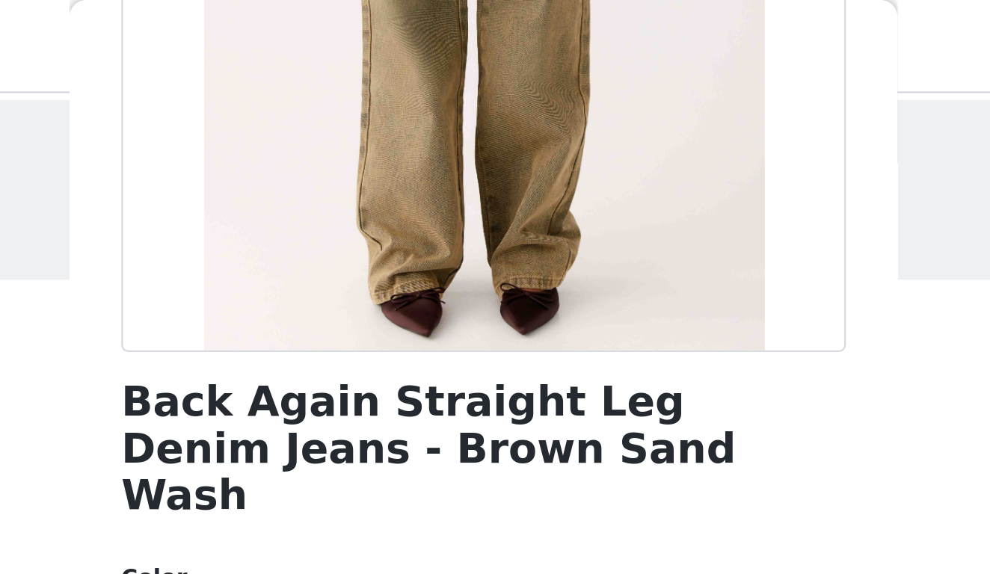
scroll to position [249, 0]
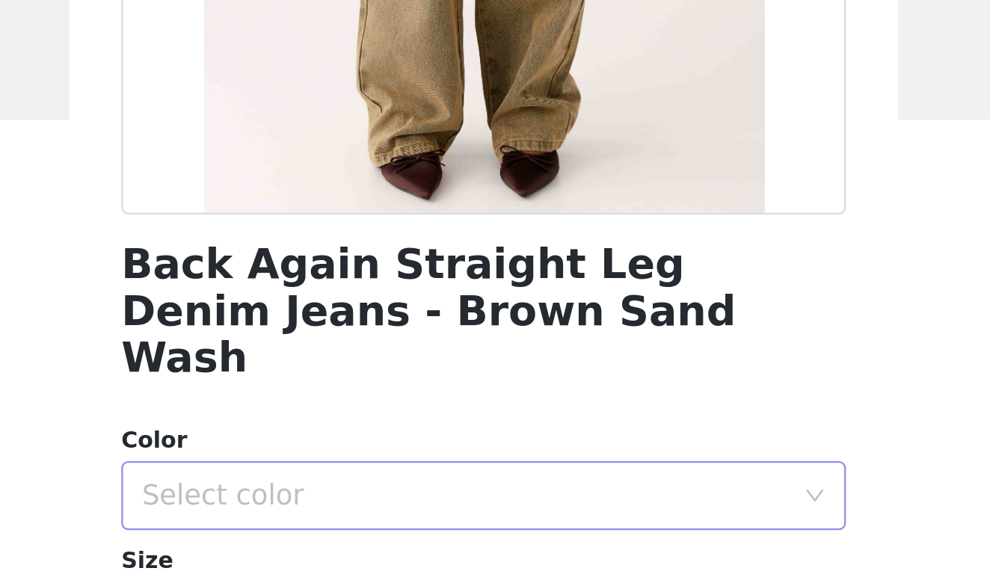
click at [347, 277] on div "Select color" at bounding box center [487, 284] width 280 height 15
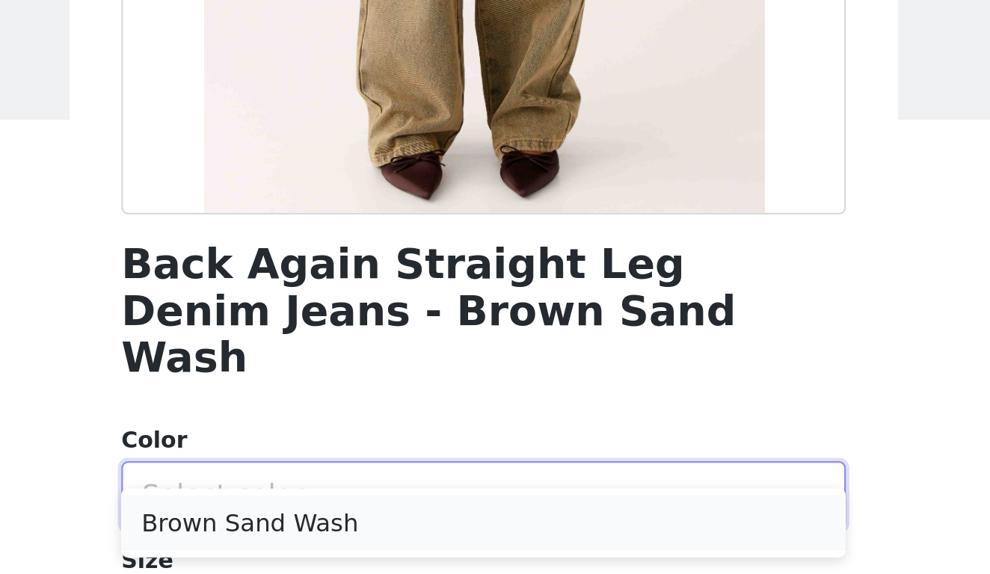
click at [338, 284] on li "Brown Sand Wash" at bounding box center [495, 296] width 314 height 24
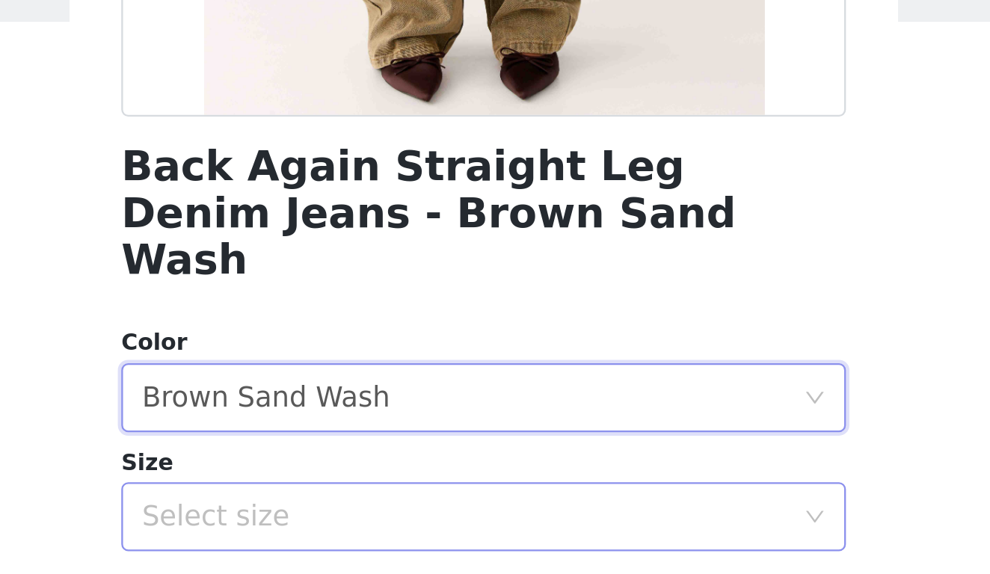
click at [347, 328] on div "Select size" at bounding box center [487, 335] width 280 height 15
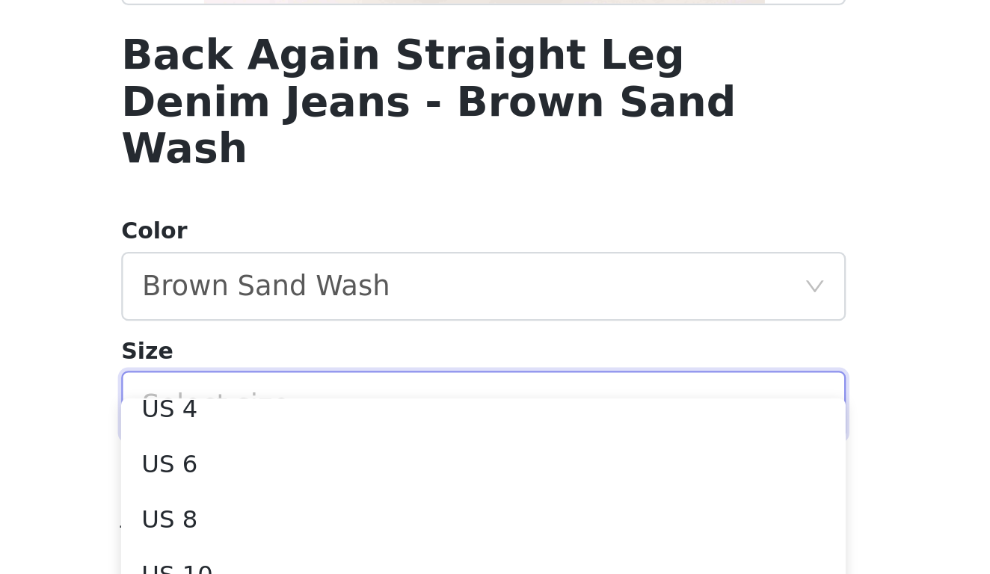
click at [338, 305] on div "Size" at bounding box center [495, 312] width 314 height 15
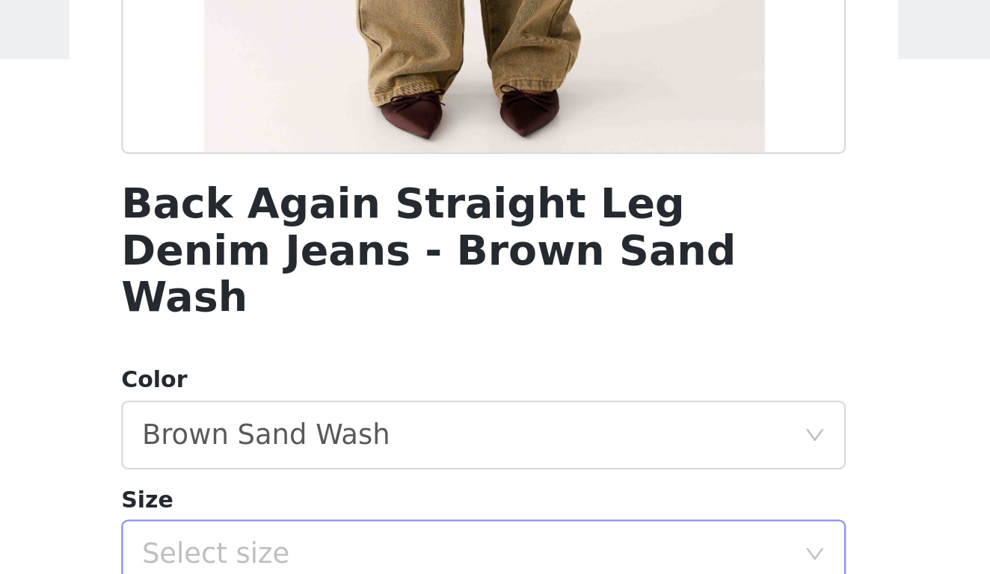
click at [347, 328] on div "Select size" at bounding box center [487, 335] width 280 height 15
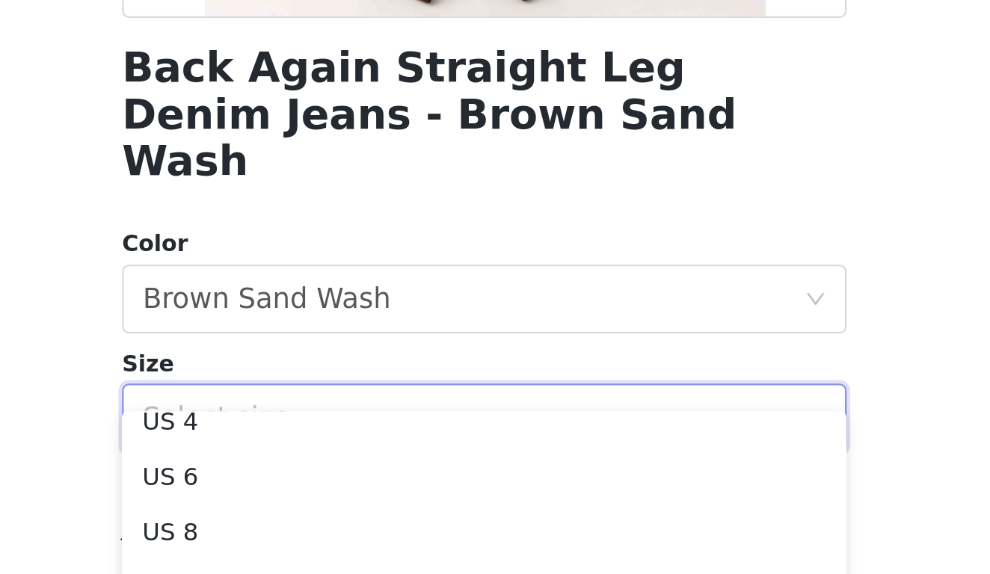
scroll to position [58, 0]
click at [338, 349] on li "US 6" at bounding box center [495, 361] width 314 height 24
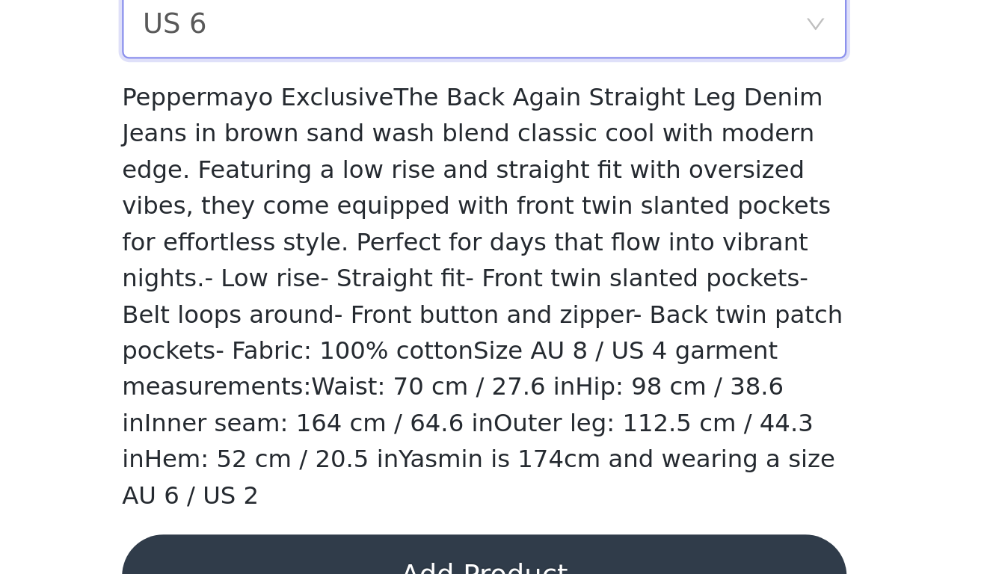
click at [338, 557] on button "Add Product" at bounding box center [495, 575] width 314 height 36
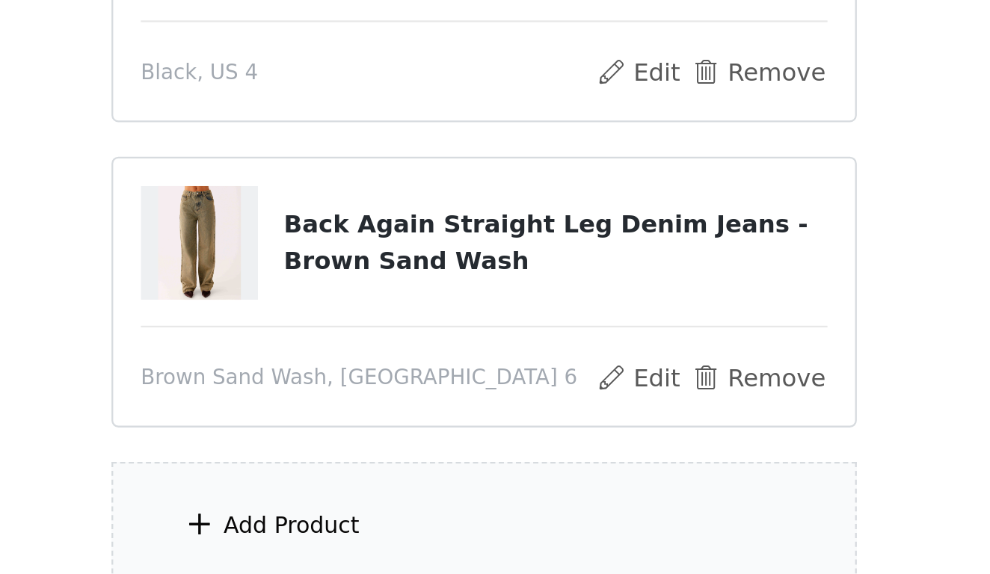
scroll to position [78, 0]
click at [334, 526] on div "Add Product" at bounding box center [495, 554] width 323 height 56
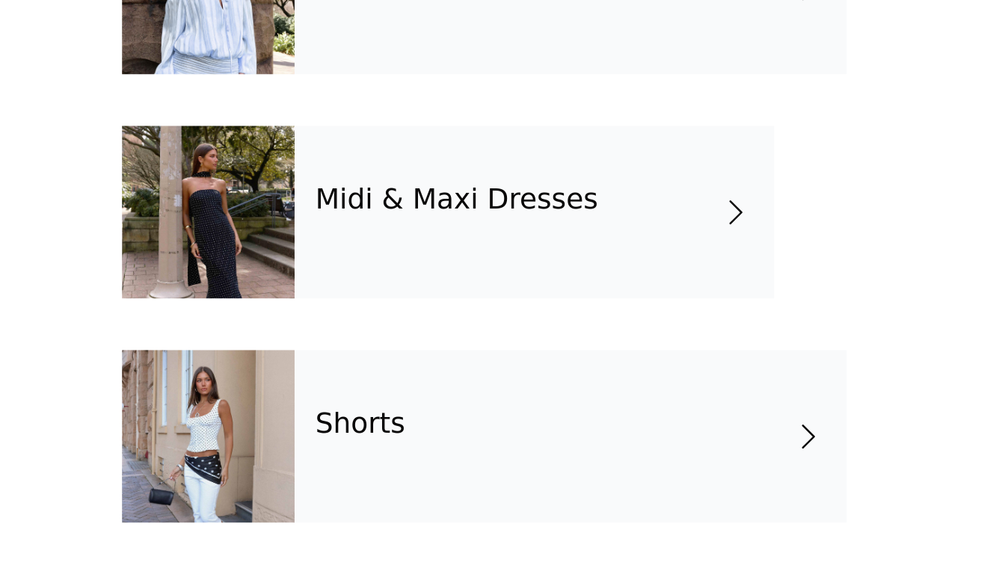
scroll to position [17, 0]
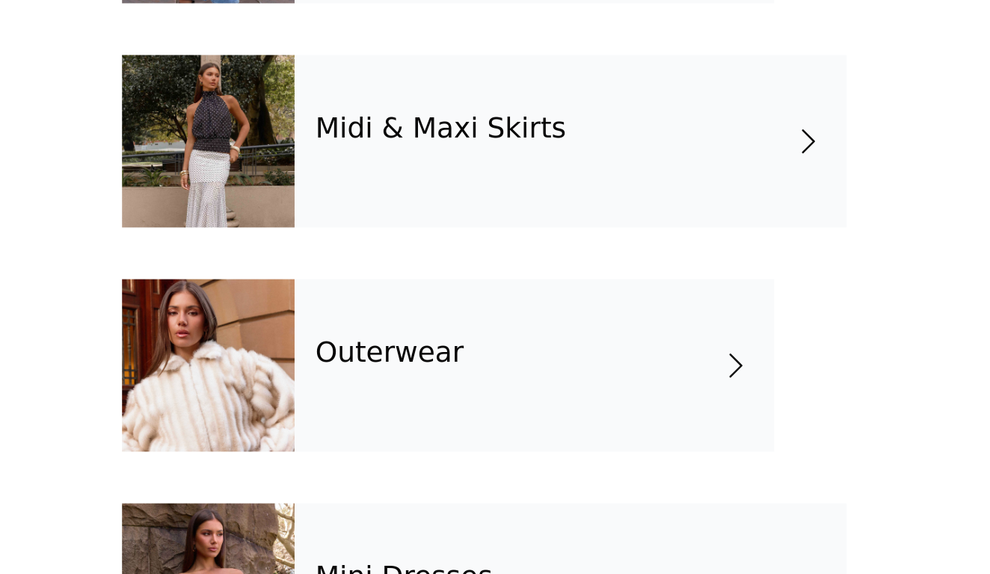
click at [413, 446] on div "Outerwear" at bounding box center [517, 483] width 208 height 75
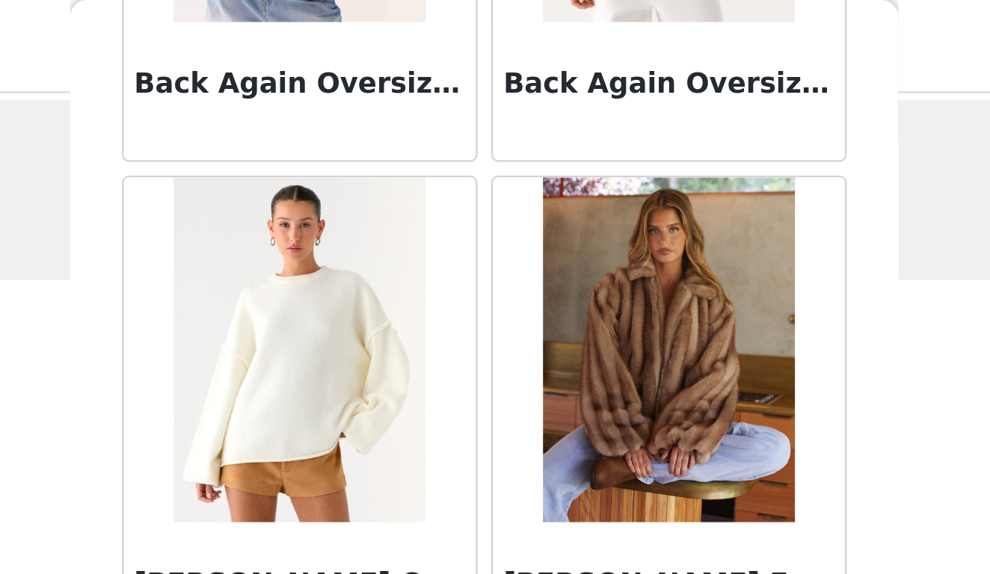
scroll to position [443, 0]
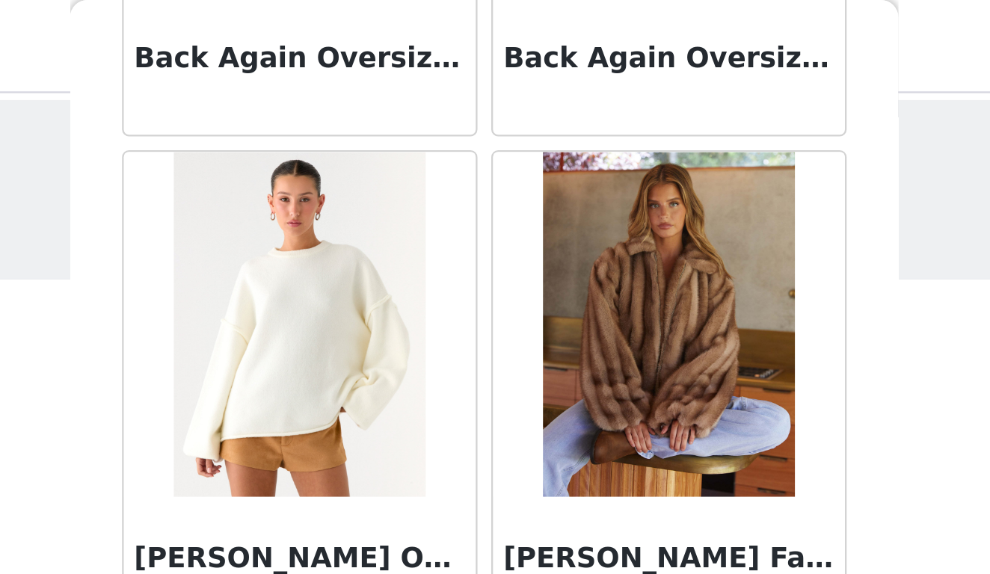
click at [521, 157] on img at bounding box center [575, 141] width 108 height 150
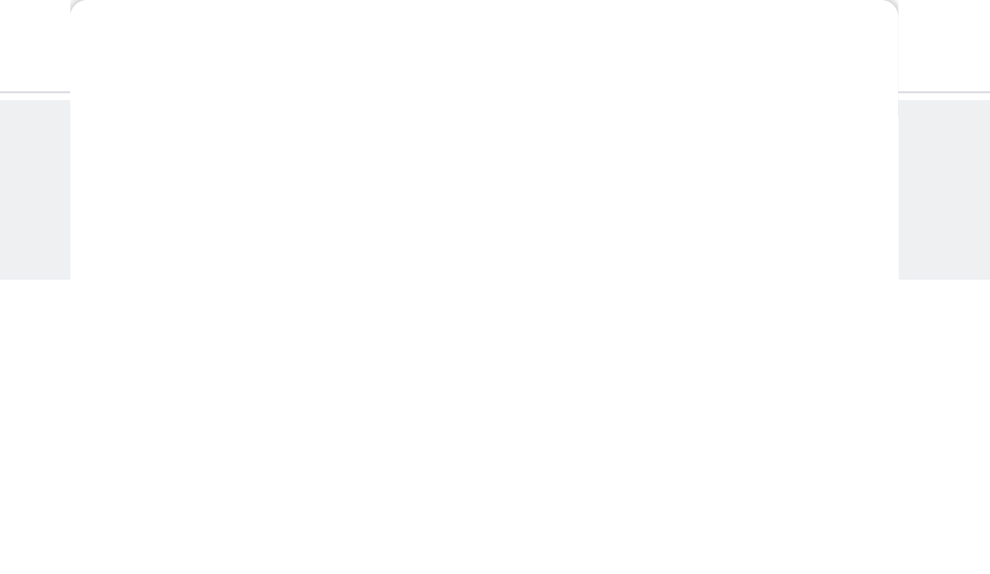
scroll to position [213, 0]
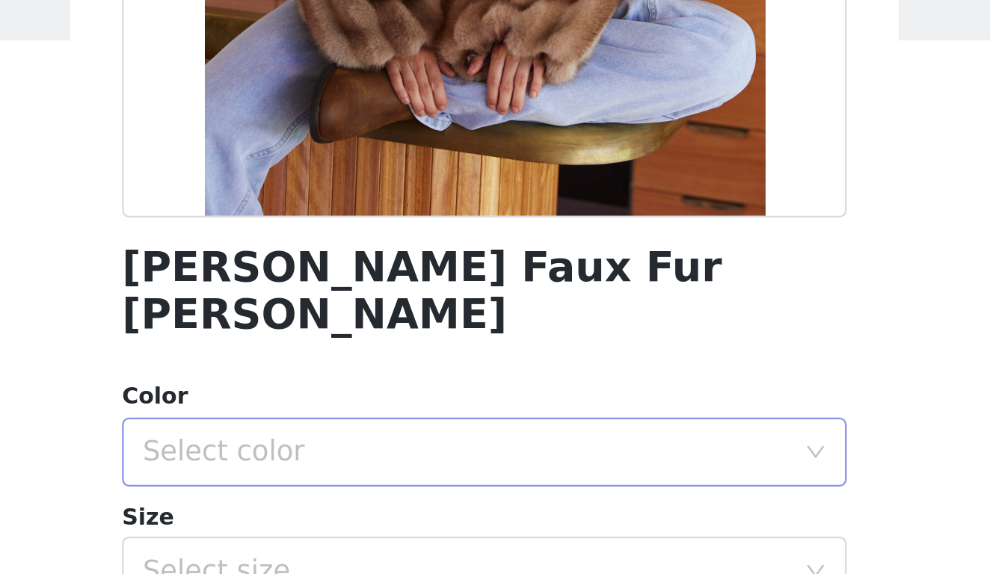
click at [347, 286] on div "Select color" at bounding box center [490, 300] width 286 height 28
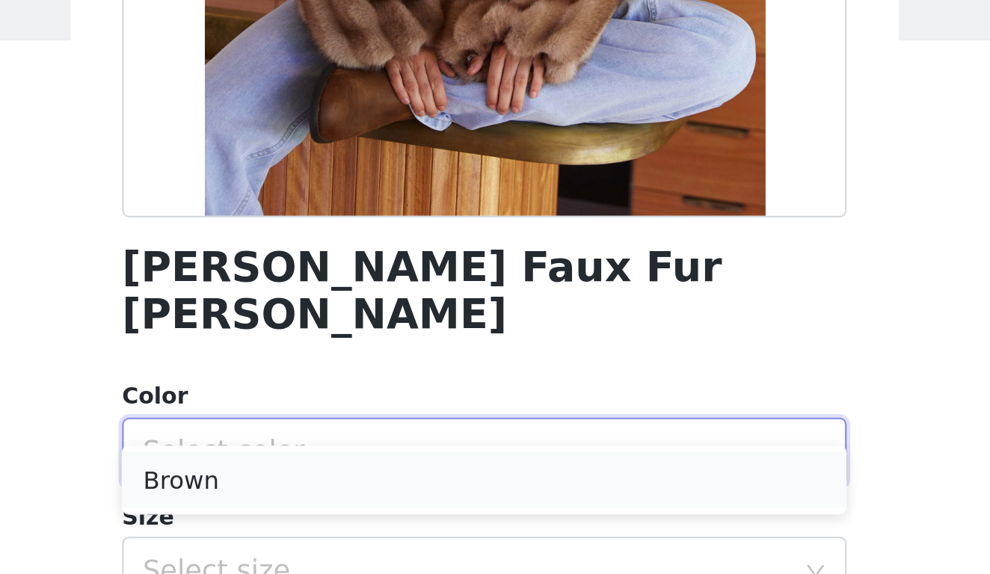
click at [338, 300] on li "Brown" at bounding box center [495, 312] width 314 height 24
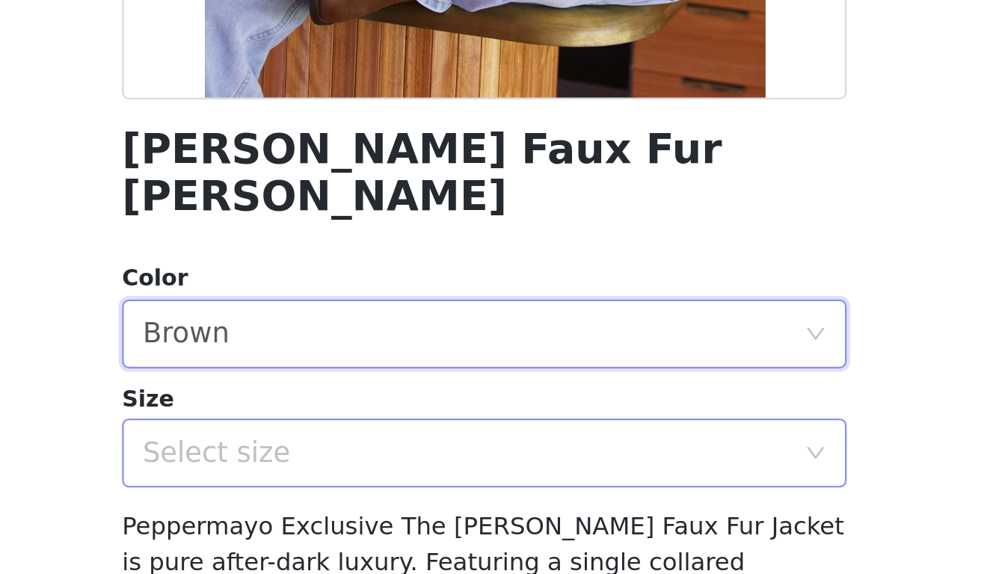
click at [347, 344] on div "Select size" at bounding box center [487, 351] width 280 height 15
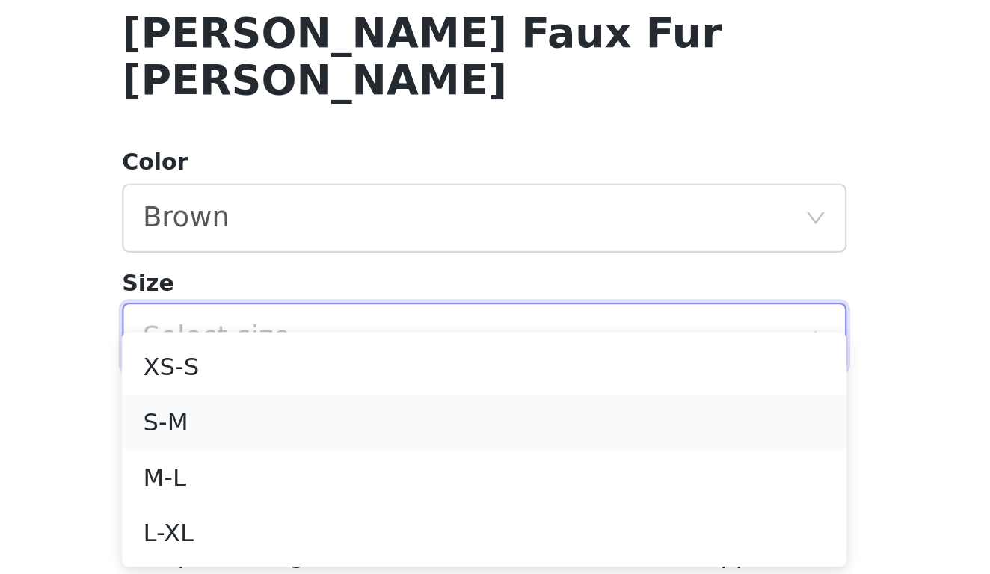
click at [338, 376] on li "S-M" at bounding box center [495, 388] width 314 height 24
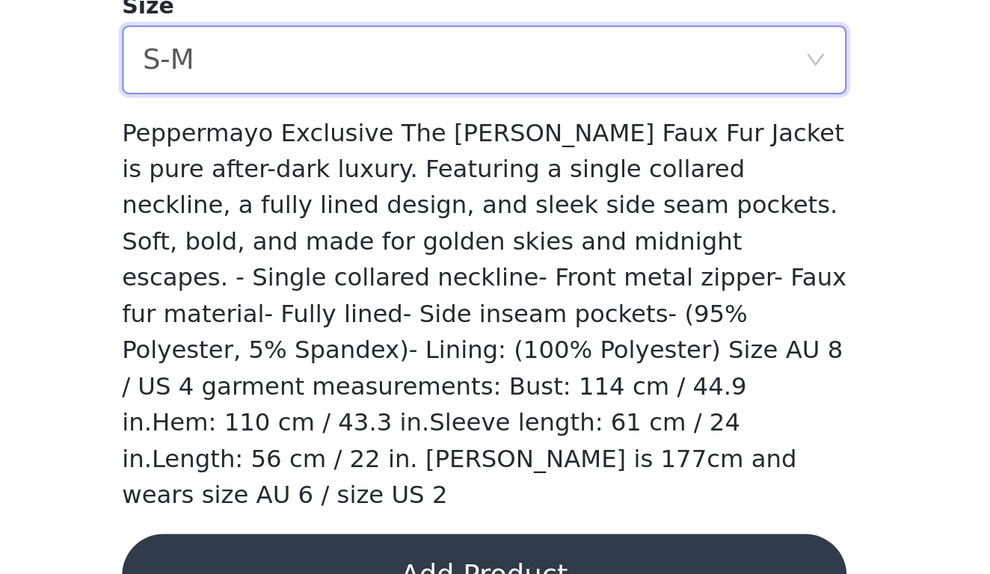
click at [338, 557] on button "Add Product" at bounding box center [495, 575] width 314 height 36
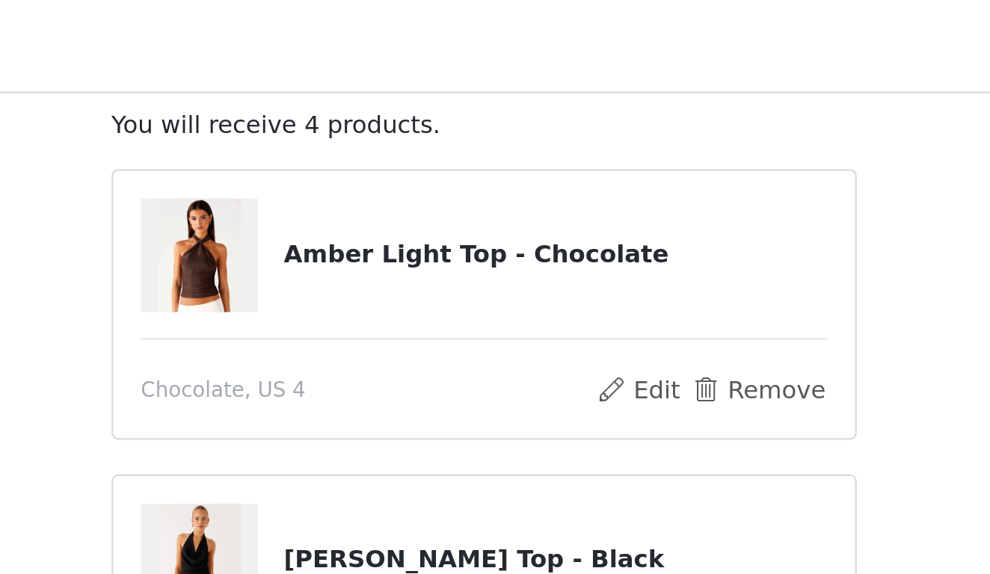
scroll to position [90, 0]
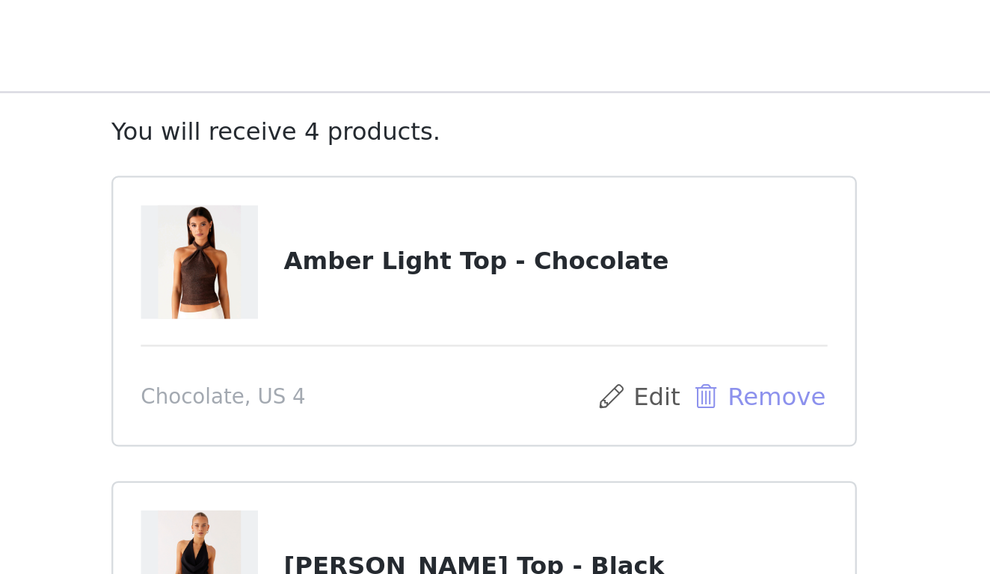
click at [584, 171] on button "Remove" at bounding box center [614, 172] width 60 height 18
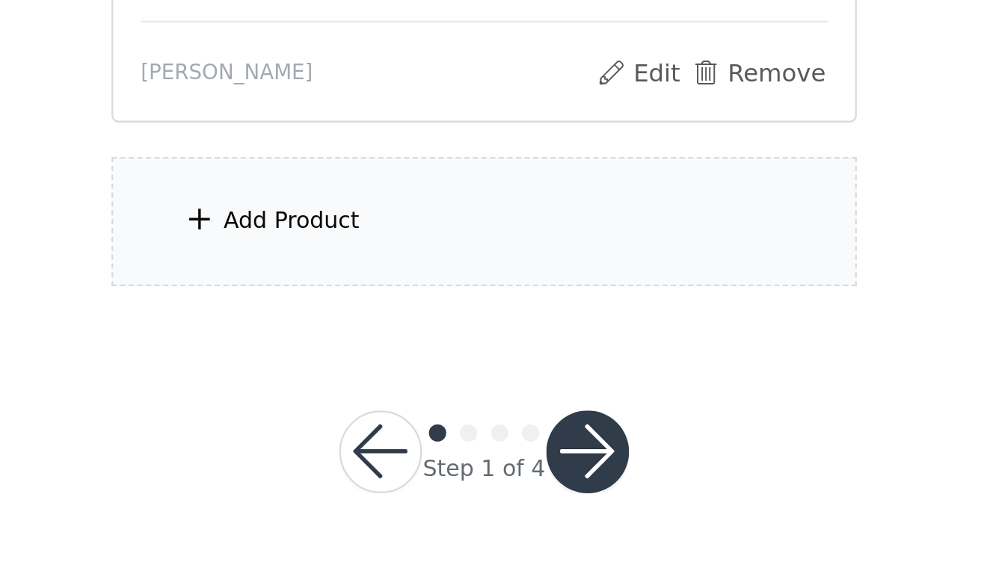
click at [334, 393] on div "Add Product" at bounding box center [495, 421] width 323 height 56
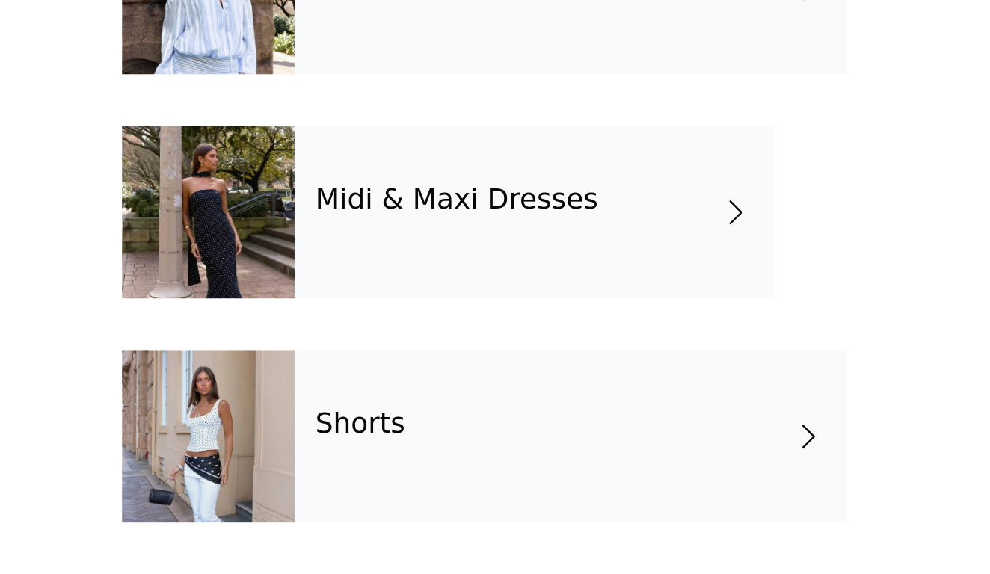
scroll to position [210, 0]
click at [413, 477] on div "Shorts" at bounding box center [532, 514] width 239 height 75
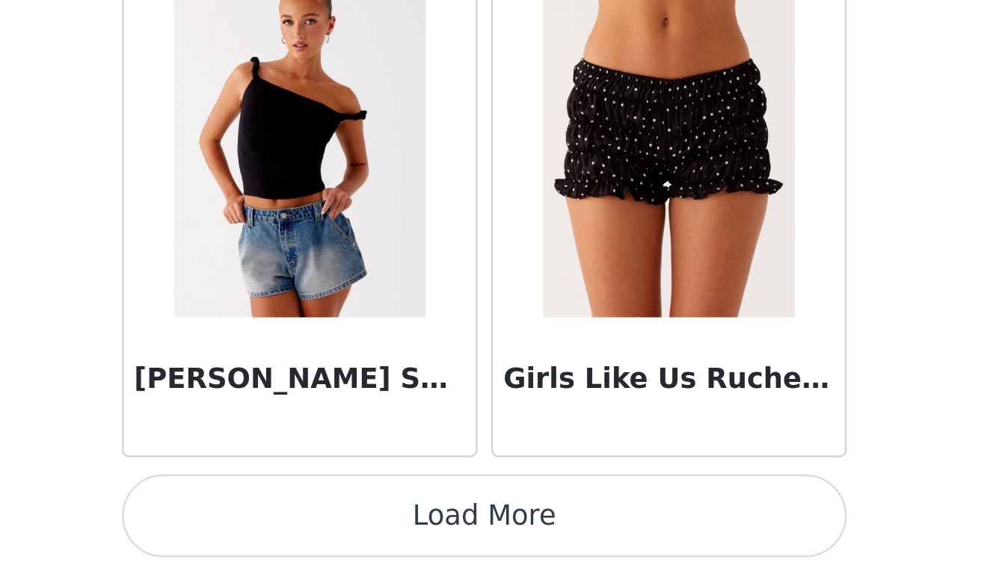
click at [338, 531] on button "Load More" at bounding box center [495, 549] width 314 height 36
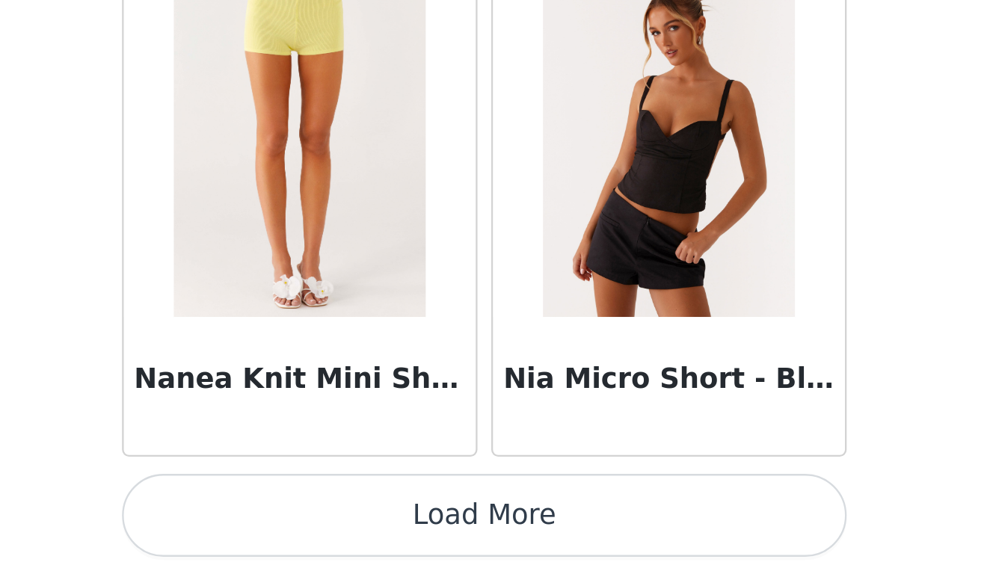
click at [338, 531] on button "Load More" at bounding box center [495, 549] width 314 height 36
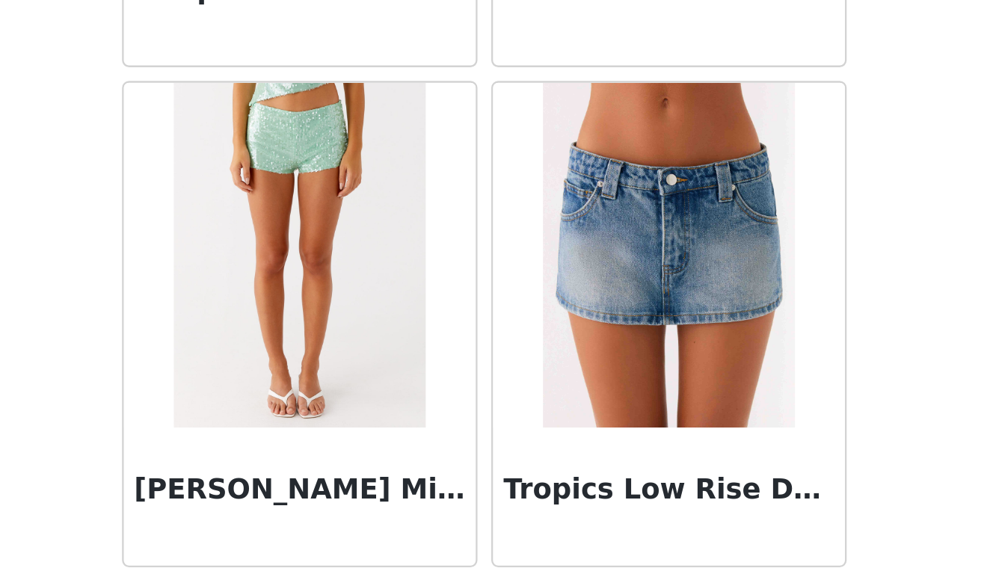
scroll to position [5353, 0]
click at [521, 361] on img at bounding box center [575, 436] width 108 height 150
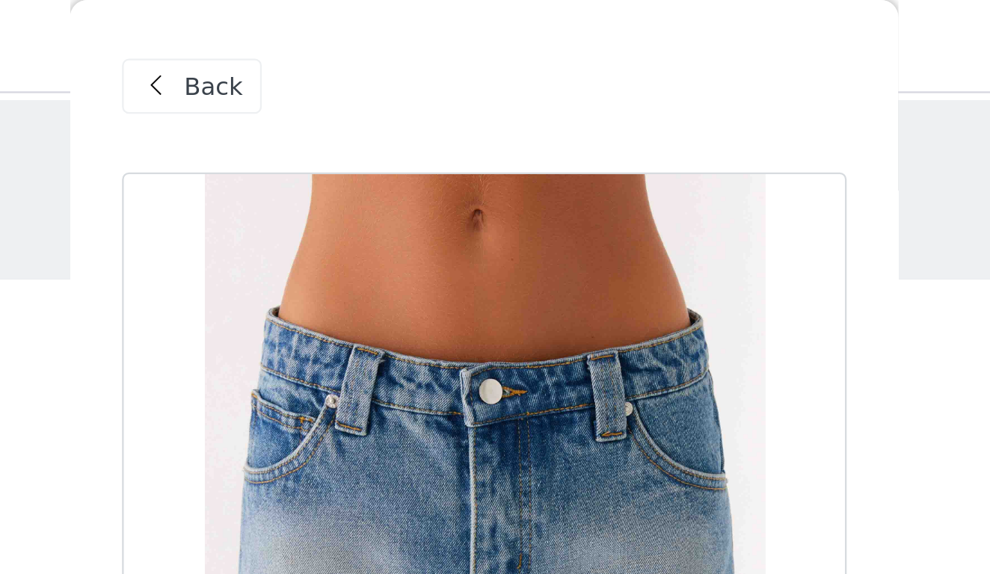
scroll to position [0, 0]
click at [338, 42] on div "Back" at bounding box center [368, 37] width 61 height 24
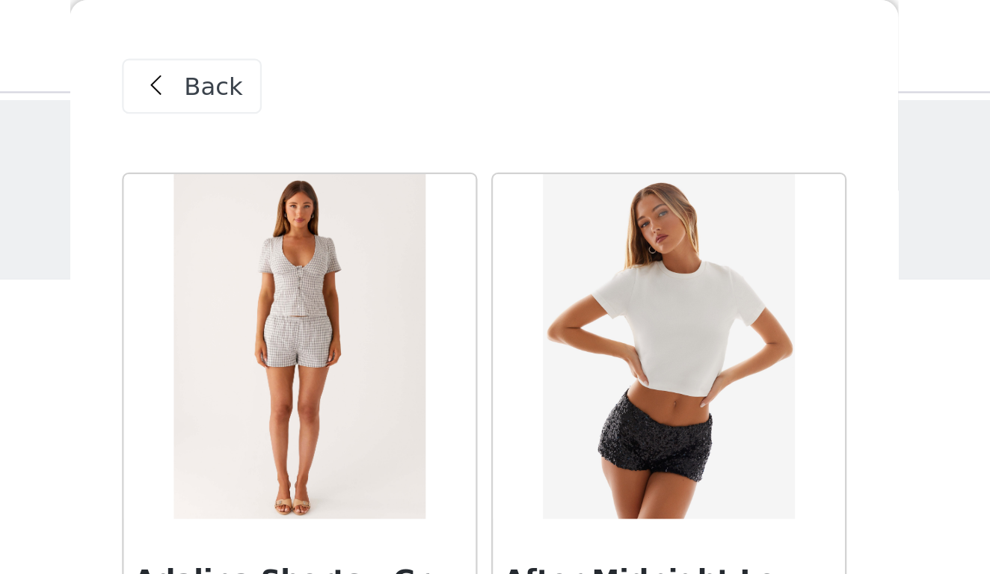
click at [365, 40] on span "Back" at bounding box center [377, 38] width 25 height 16
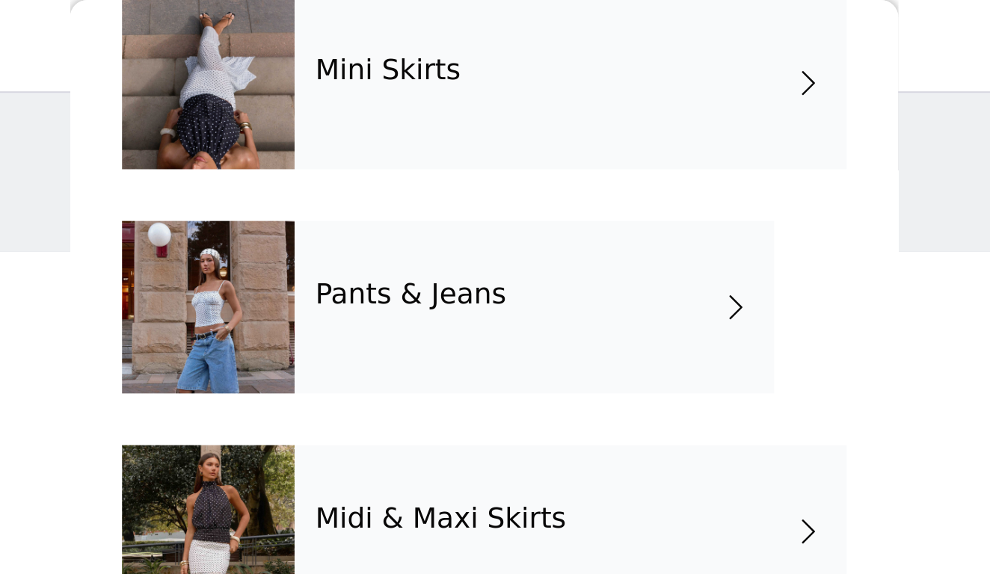
scroll to position [174, 0]
click at [413, 31] on div "Mini Skirts" at bounding box center [532, 36] width 239 height 75
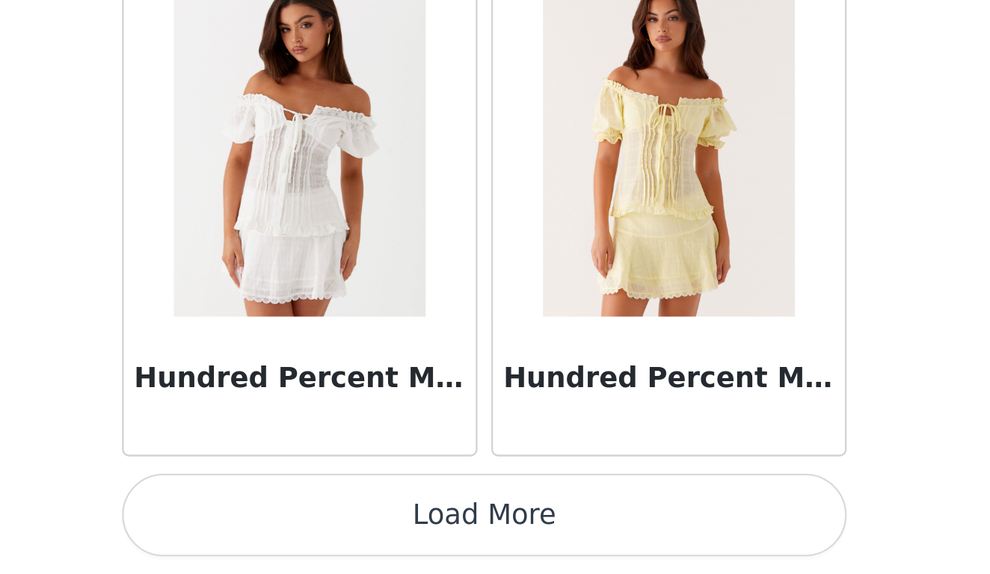
scroll to position [105, 0]
click at [338, 531] on button "Load More" at bounding box center [495, 549] width 314 height 36
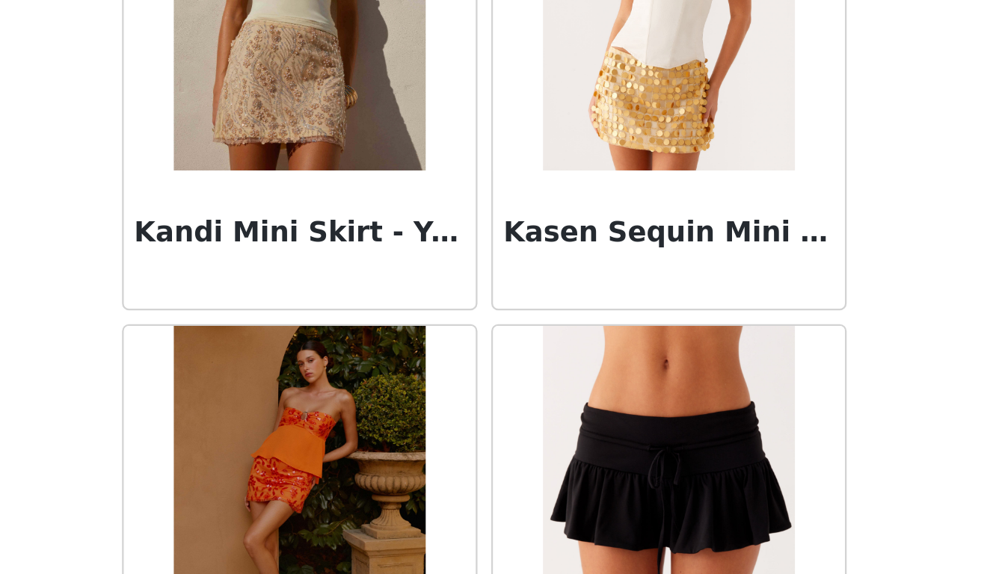
scroll to position [2706, 0]
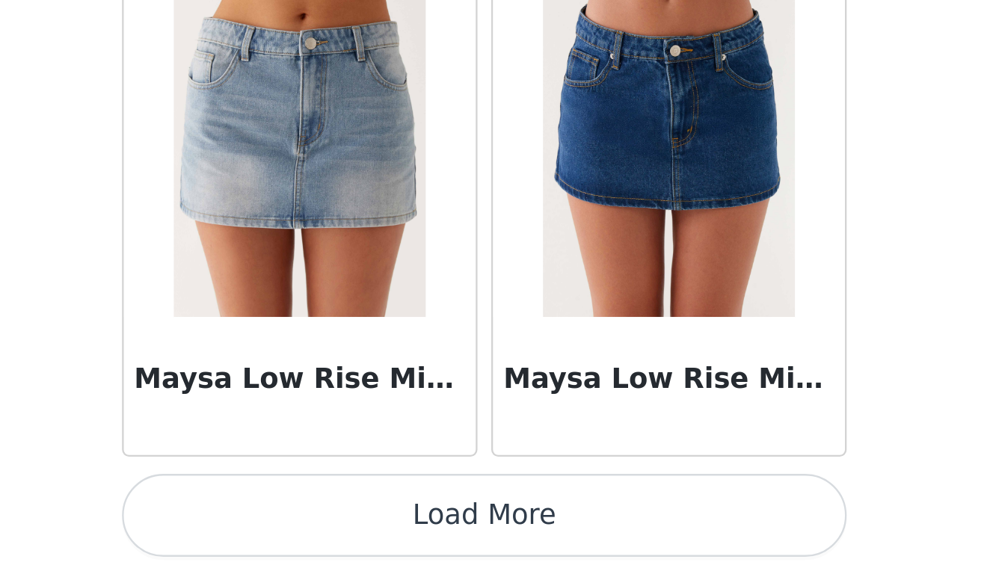
click at [338, 531] on button "Load More" at bounding box center [495, 549] width 314 height 36
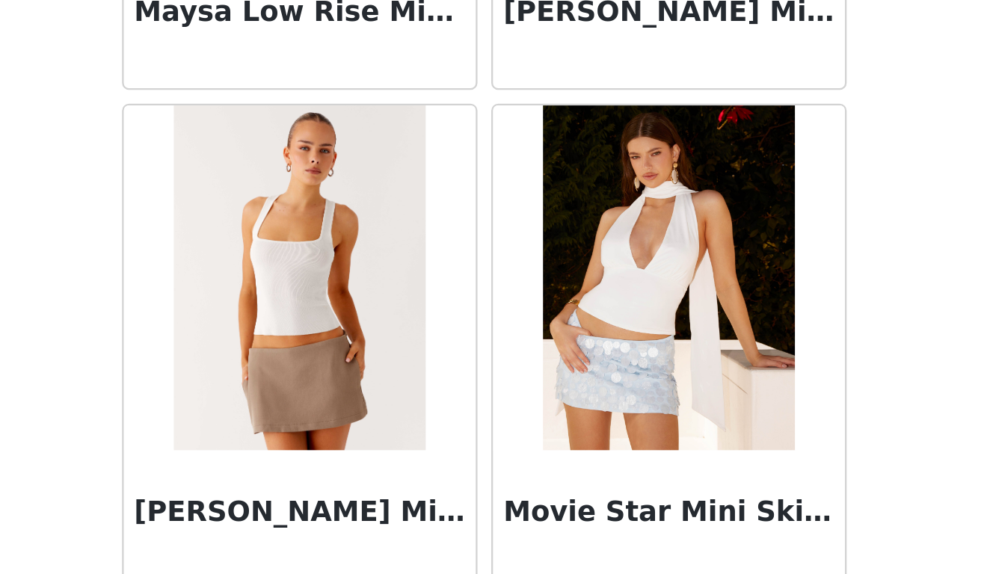
scroll to position [4720, 0]
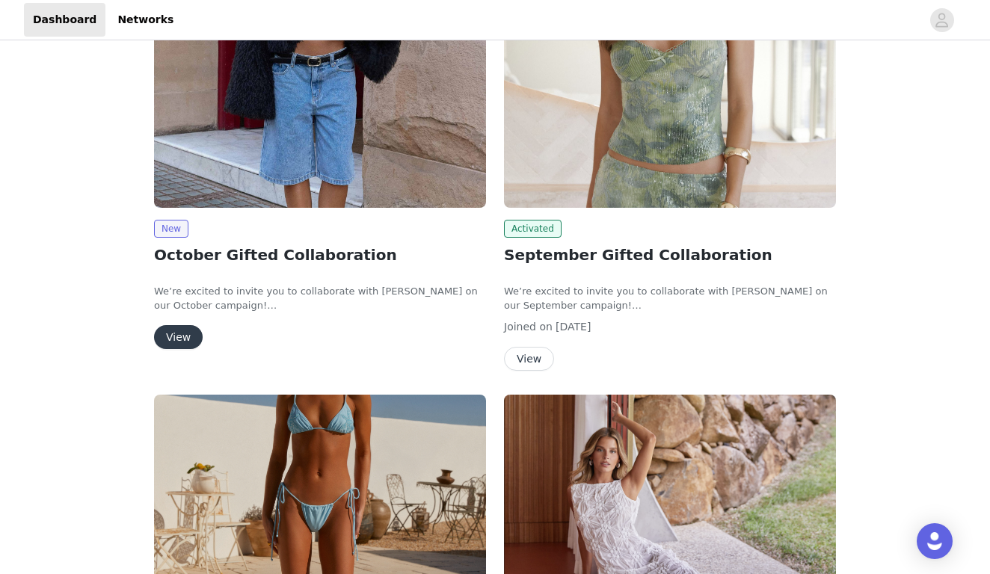
scroll to position [179, 0]
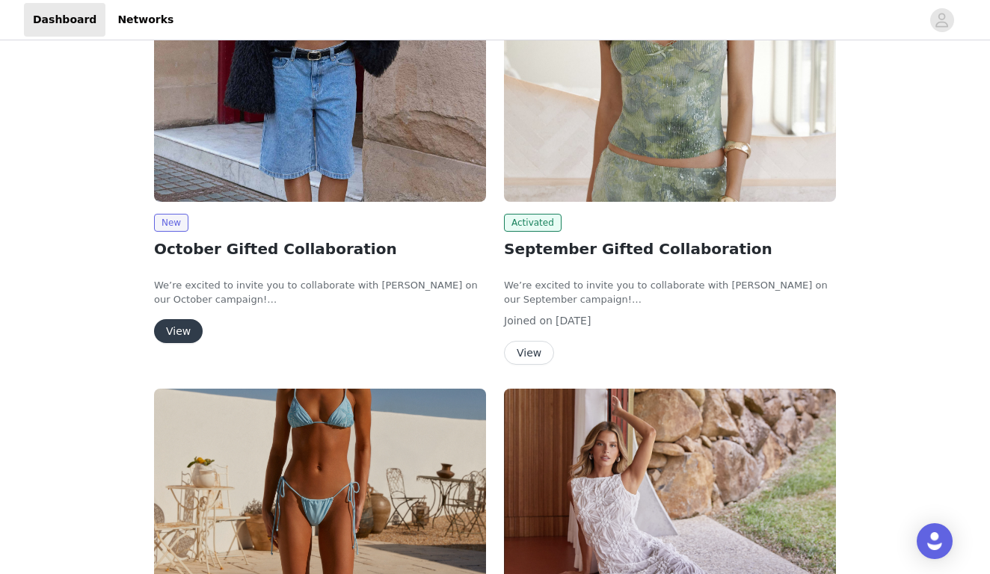
click at [198, 335] on button "View" at bounding box center [178, 331] width 49 height 24
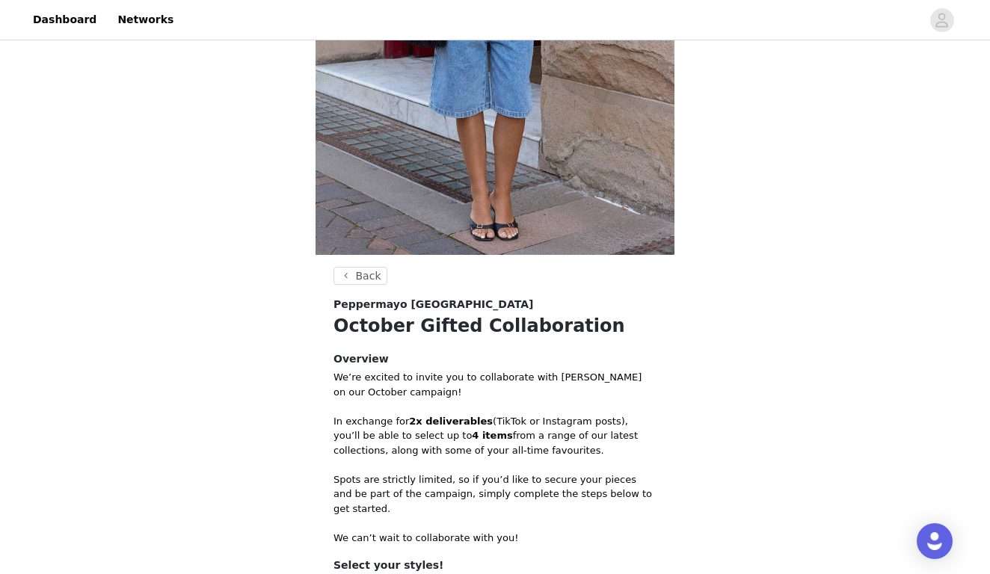
scroll to position [282, 0]
click at [363, 280] on button "Back" at bounding box center [361, 277] width 54 height 18
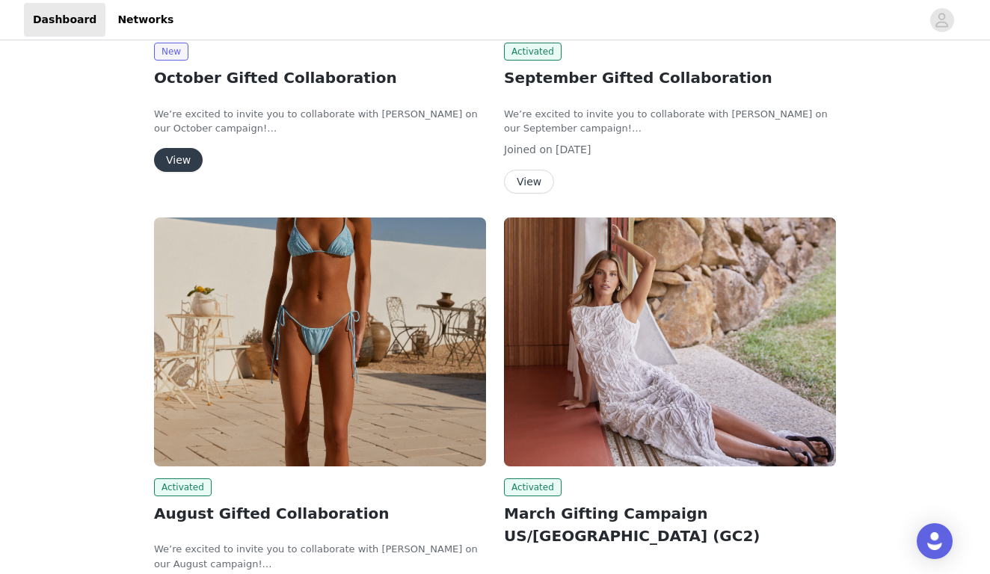
scroll to position [353, 0]
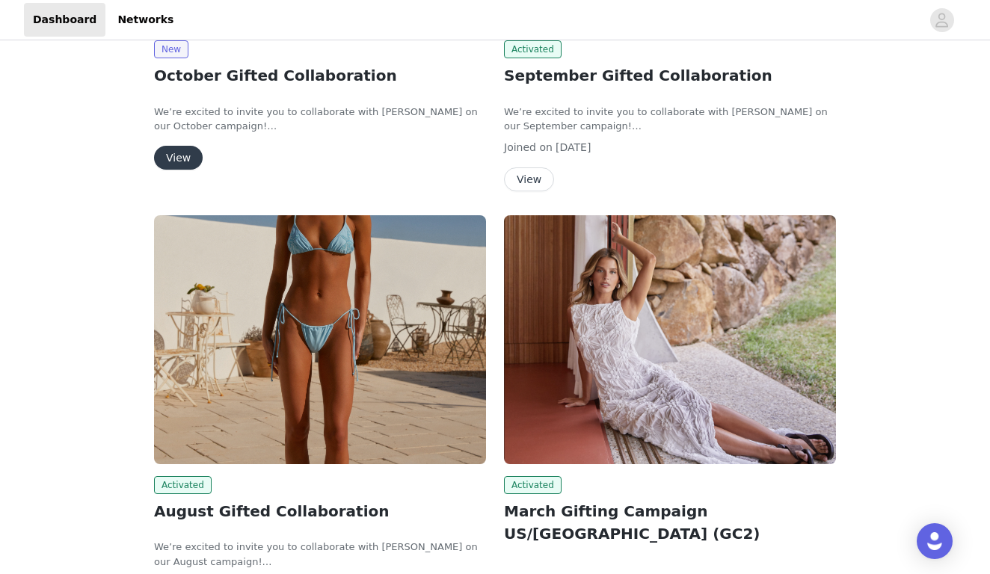
click at [338, 318] on img at bounding box center [320, 339] width 332 height 249
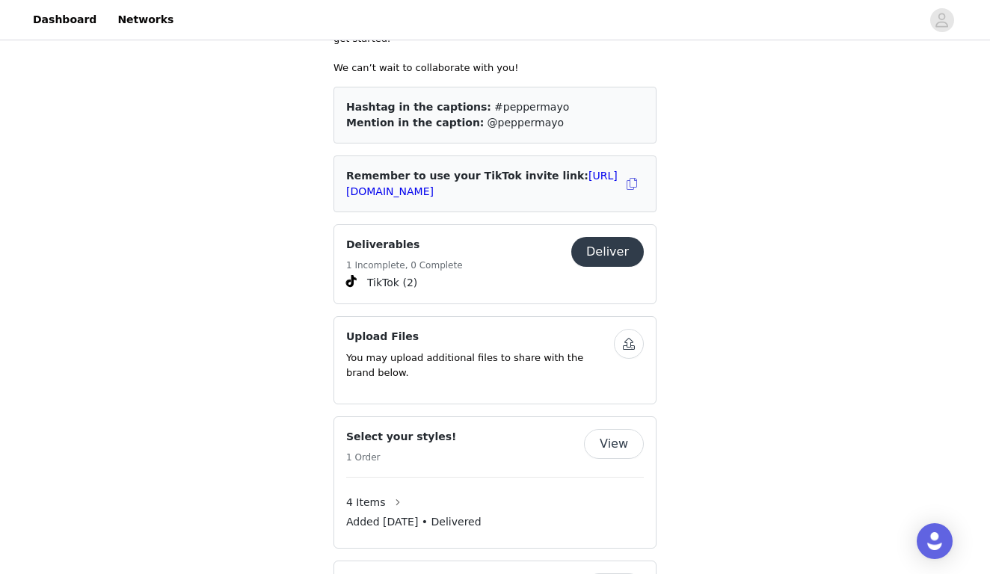
scroll to position [797, 0]
click at [618, 428] on button "View" at bounding box center [614, 443] width 60 height 30
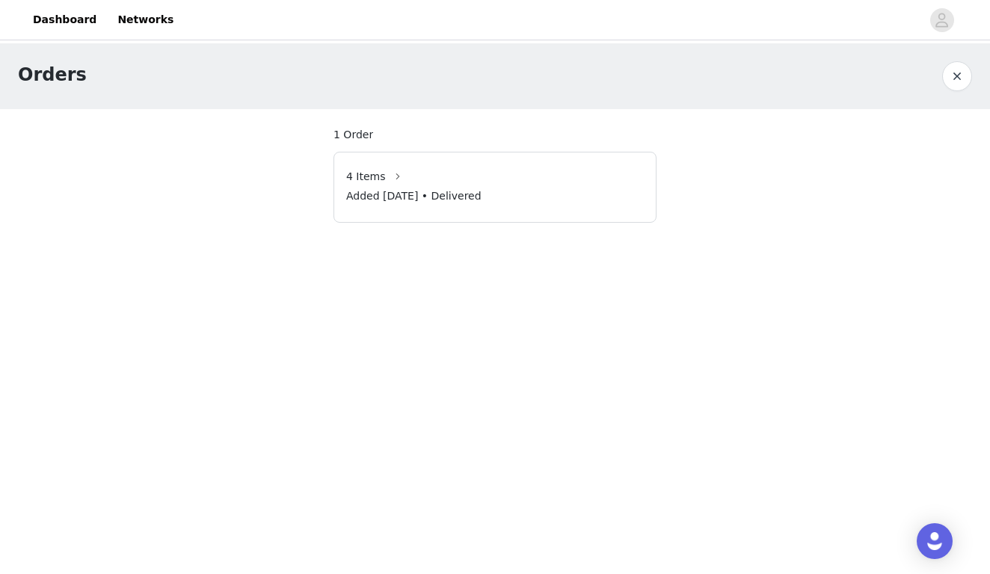
click at [439, 157] on article "4 Items Added Aug 6, 2025 • Delivered" at bounding box center [495, 187] width 323 height 71
click at [396, 171] on button "button" at bounding box center [398, 177] width 24 height 24
